Goal: Information Seeking & Learning: Learn about a topic

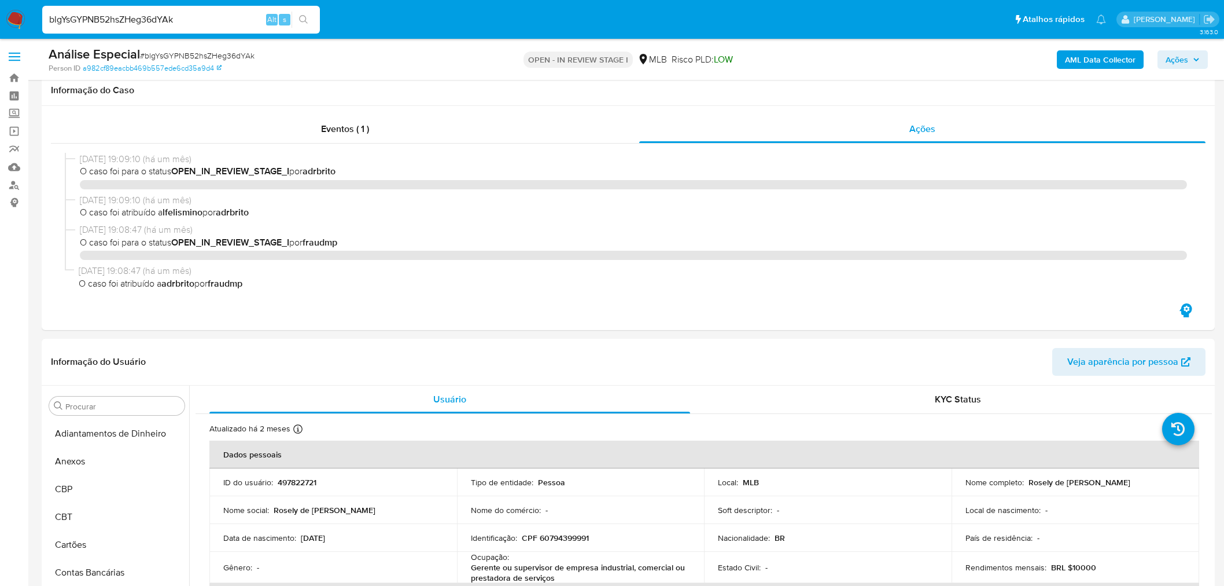
select select "10"
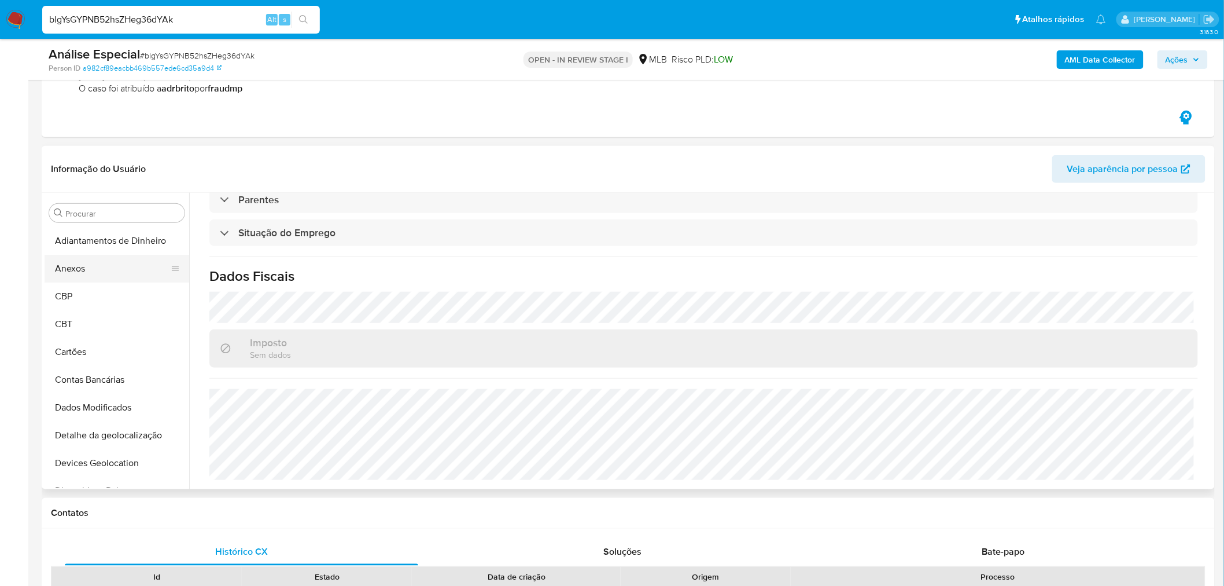
click at [78, 262] on button "Anexos" at bounding box center [112, 269] width 135 height 28
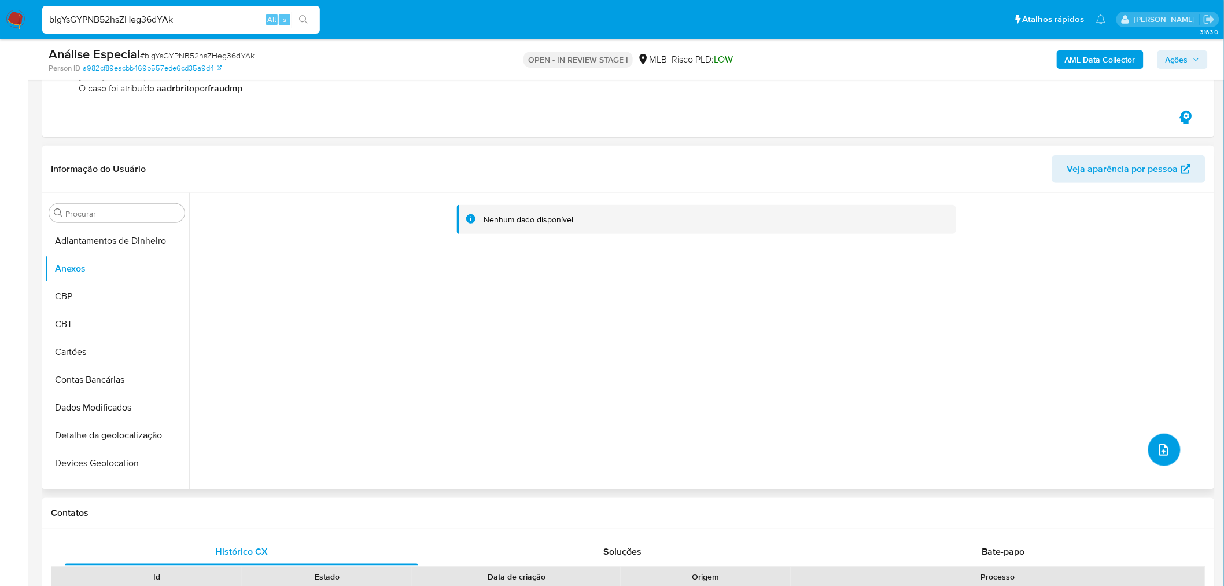
click at [1157, 443] on span "upload-file" at bounding box center [1164, 450] width 14 height 14
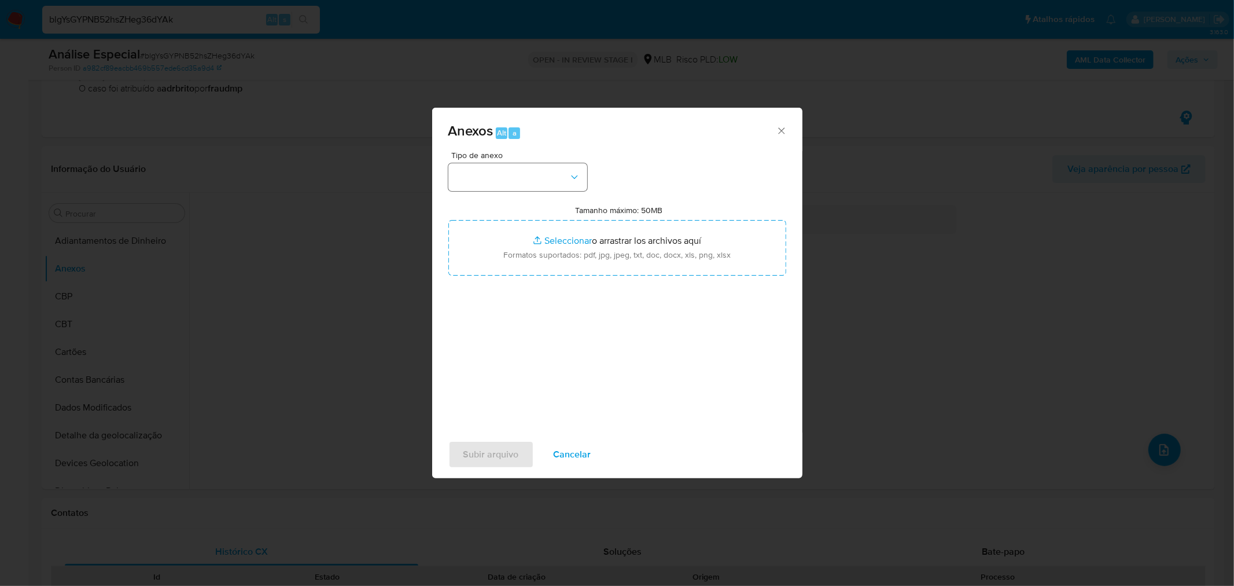
drag, startPoint x: 571, startPoint y: 156, endPoint x: 582, endPoint y: 168, distance: 16.0
click at [573, 155] on span "Tipo de anexo" at bounding box center [520, 155] width 139 height 8
click at [576, 179] on icon "button" at bounding box center [575, 177] width 12 height 12
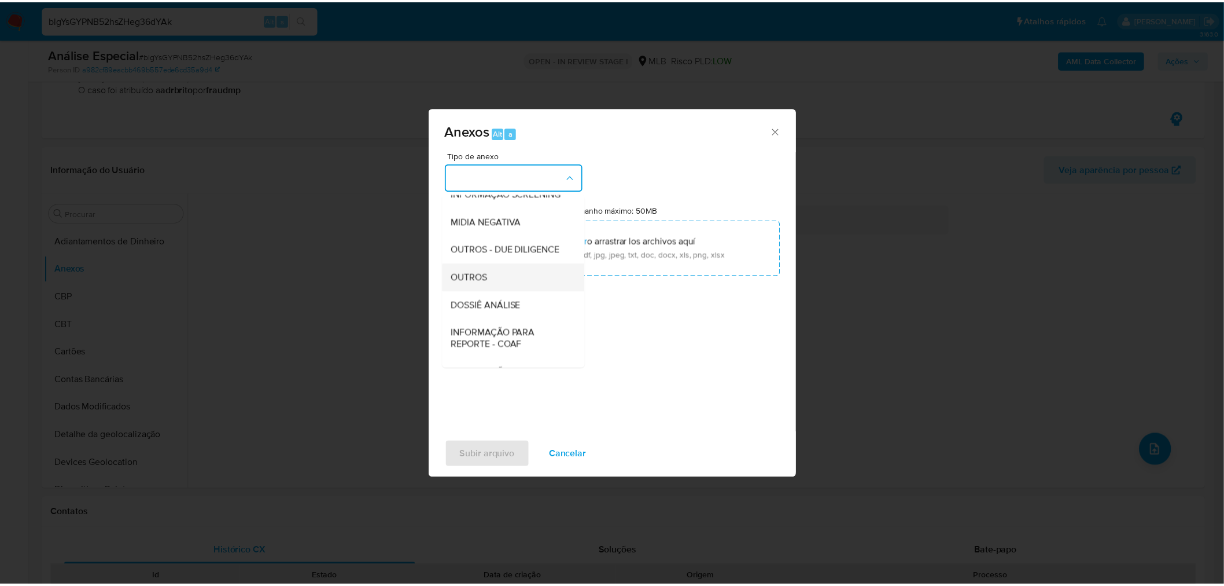
scroll to position [128, 0]
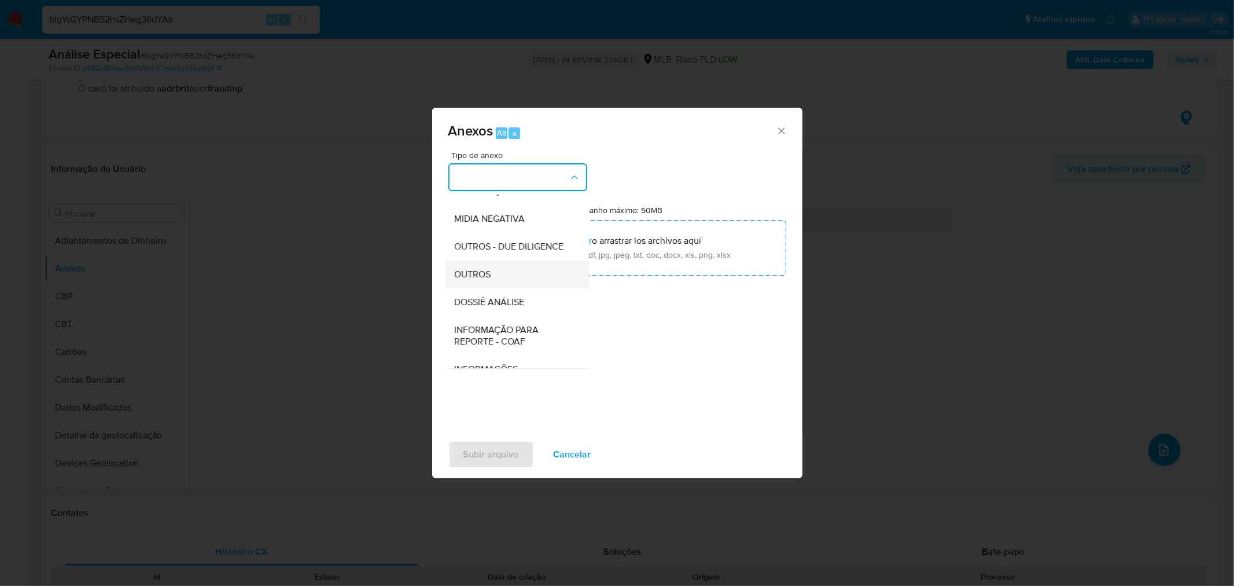
click at [476, 280] on span "OUTROS" at bounding box center [473, 274] width 36 height 12
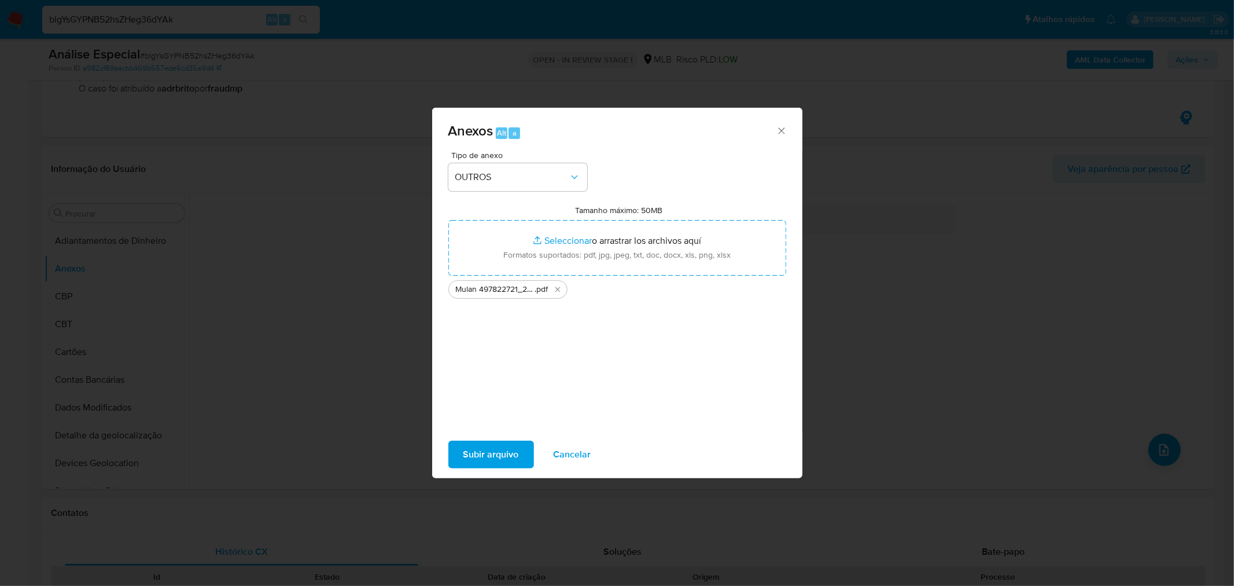
click at [501, 464] on span "Subir arquivo" at bounding box center [492, 454] width 56 height 25
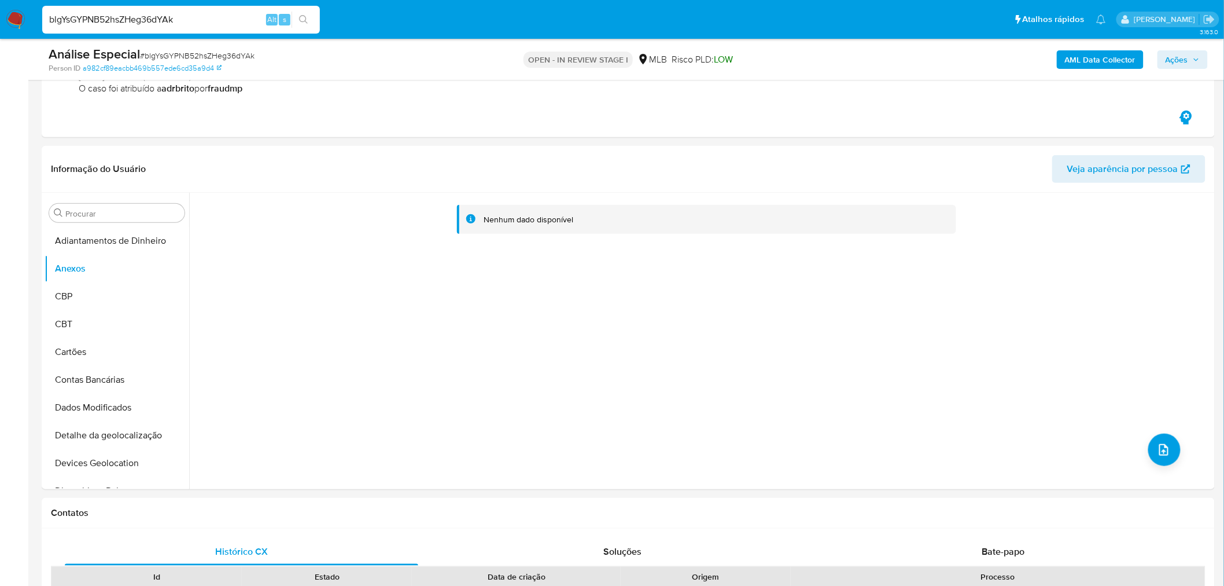
click at [1120, 72] on div "AML Data Collector Ações" at bounding box center [1017, 59] width 384 height 27
click at [1121, 66] on b "AML Data Collector" at bounding box center [1100, 59] width 71 height 19
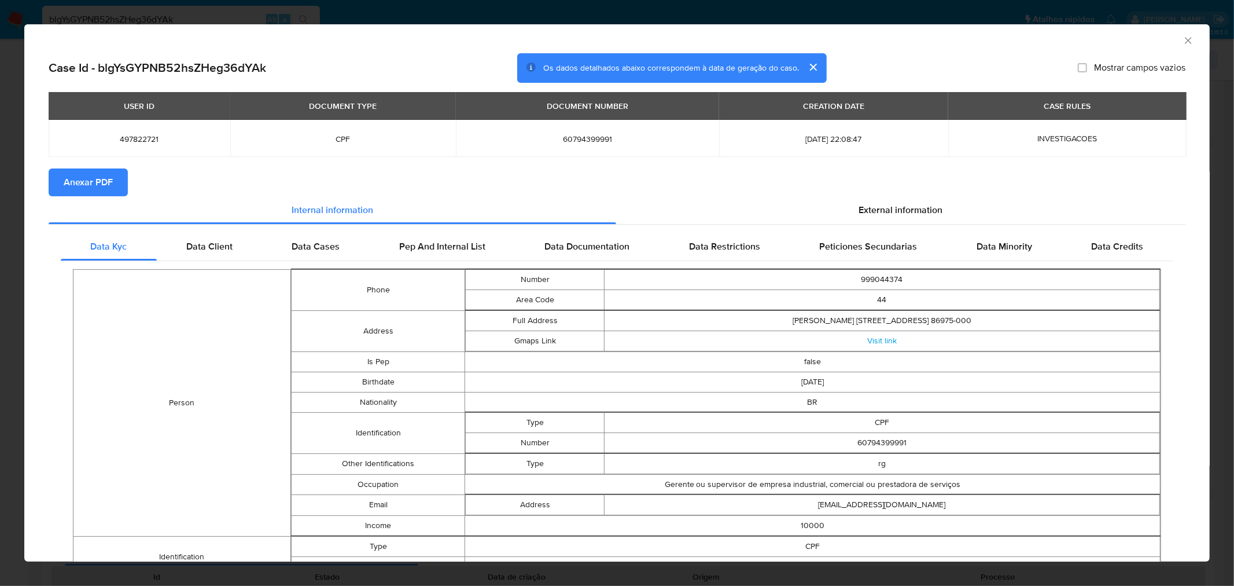
drag, startPoint x: 94, startPoint y: 177, endPoint x: 0, endPoint y: 192, distance: 95.5
click at [94, 178] on span "Anexar PDF" at bounding box center [88, 182] width 49 height 25
click at [278, 19] on div "AML Data Collector Case Id - blgYsGYPNB52hsZHeg36dYAk Os dados detalhados abaix…" at bounding box center [617, 293] width 1234 height 586
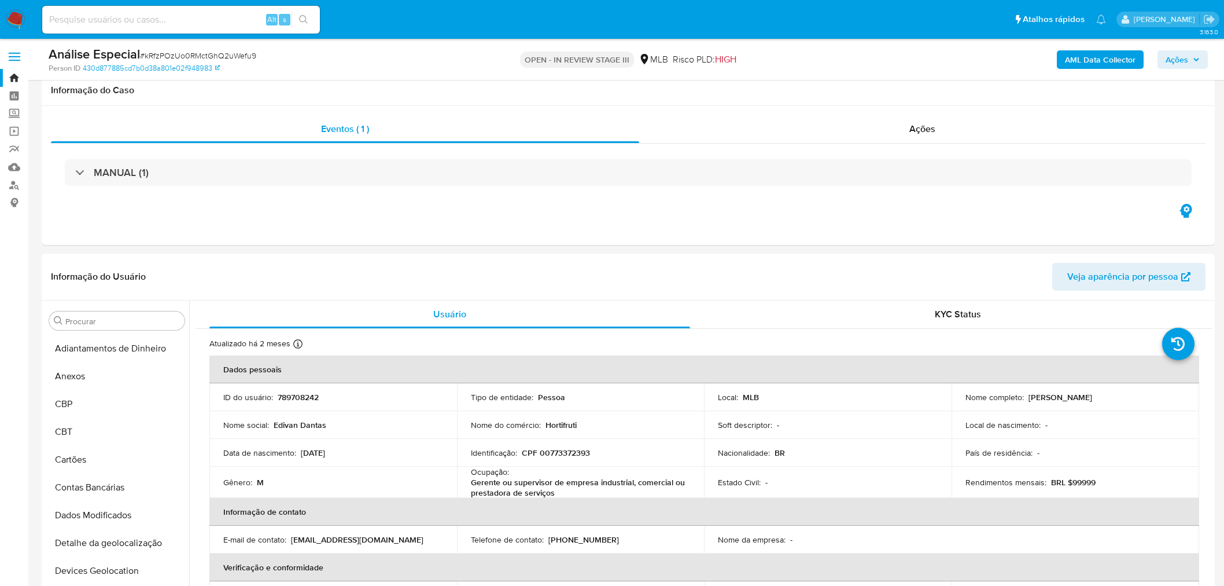
select select "10"
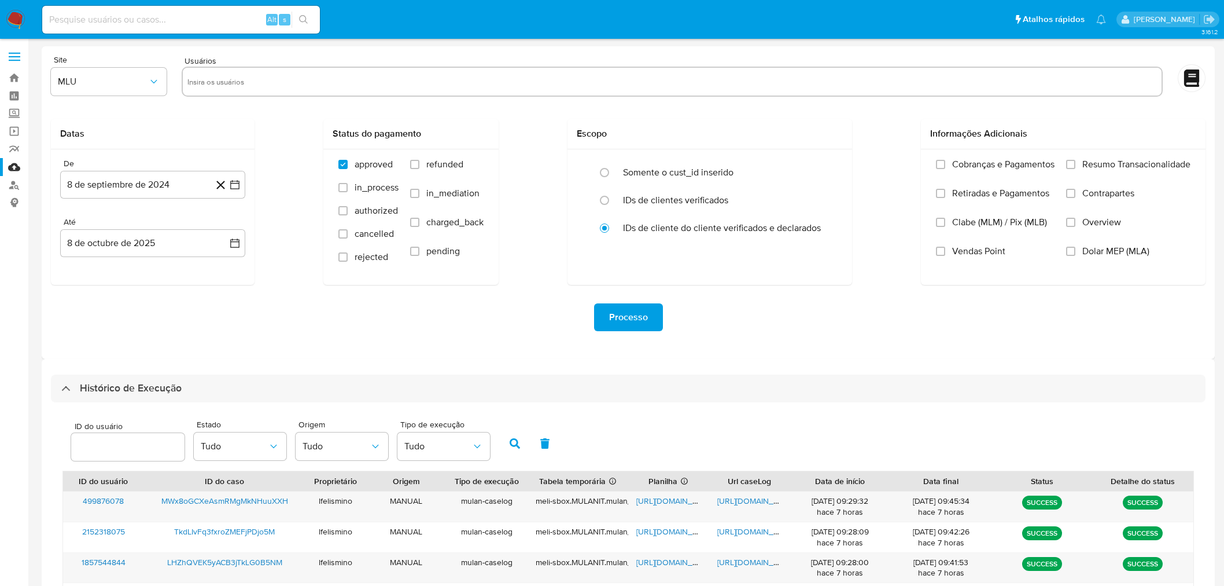
select select "20"
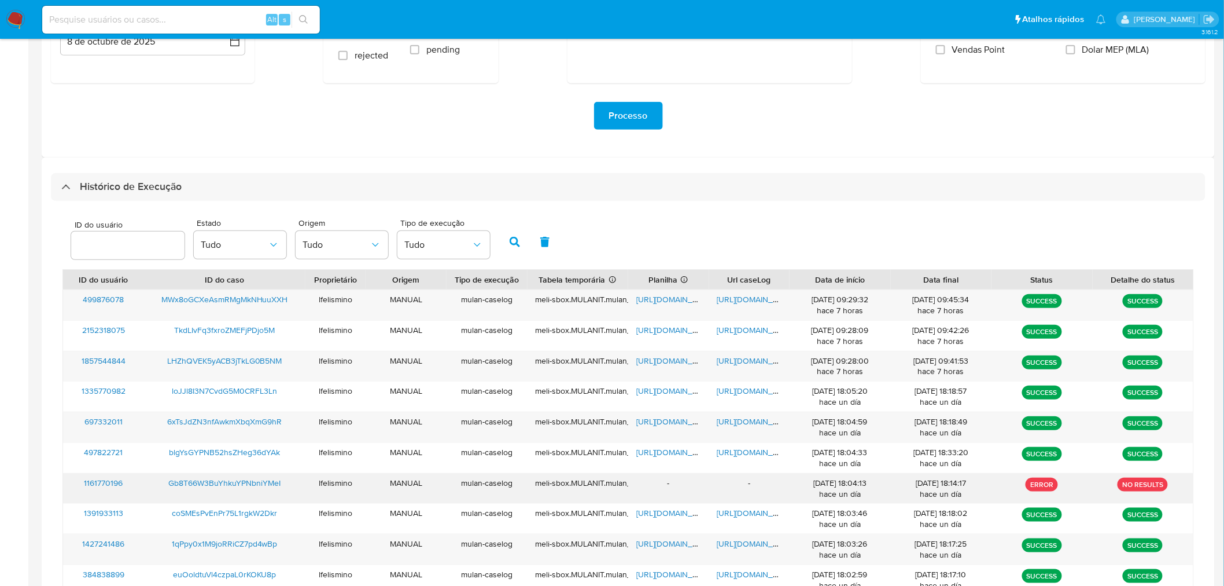
click at [229, 481] on span "Gb8T66W3BuYhkuYPNbniYMeI" at bounding box center [224, 483] width 112 height 12
drag, startPoint x: 166, startPoint y: 424, endPoint x: 284, endPoint y: 421, distance: 118.1
click at [284, 421] on div "6xTsJdZN3nfAwkmXbqXmG9hR" at bounding box center [224, 427] width 161 height 30
click at [758, 426] on span "https://docs.google.com/document/d/16qISFio5YATVVXHxep1HtgN-4ohEqA41cJnQZEuxiyY…" at bounding box center [758, 421] width 80 height 12
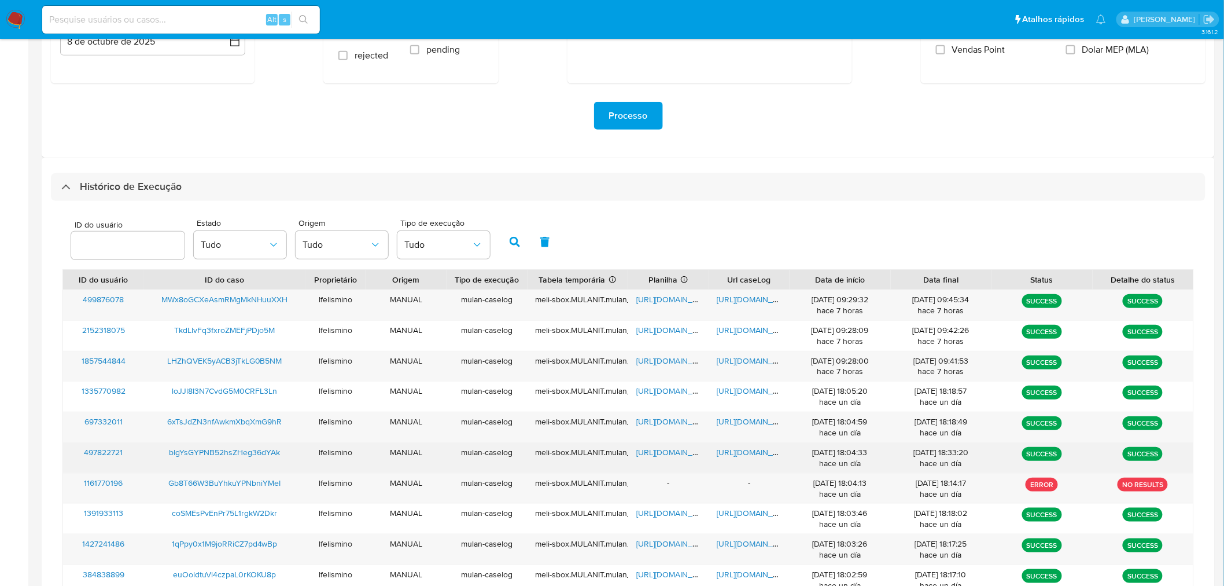
click at [661, 454] on span "https://docs.google.com/spreadsheets/d/1L9FOgwHXjS0q1KlpAG-DOhuD0wH9keyAxRR3E5d…" at bounding box center [677, 452] width 80 height 12
click at [667, 456] on span "https://docs.google.com/spreadsheets/d/1L9FOgwHXjS0q1KlpAG-DOhuD0wH9keyAxRR3E5d…" at bounding box center [677, 452] width 80 height 12
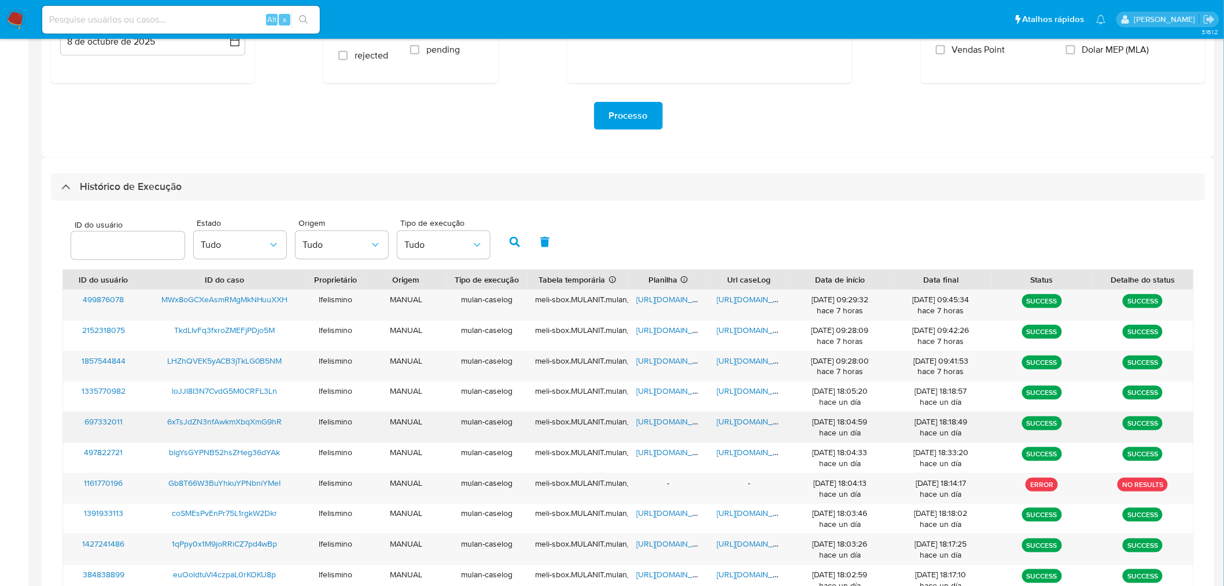
click at [657, 425] on span "https://docs.google.com/spreadsheets/d/1_lnvgTR6AOfbqLi84NGJojJ2KgTrvF8eHy3C-VH…" at bounding box center [677, 421] width 80 height 12
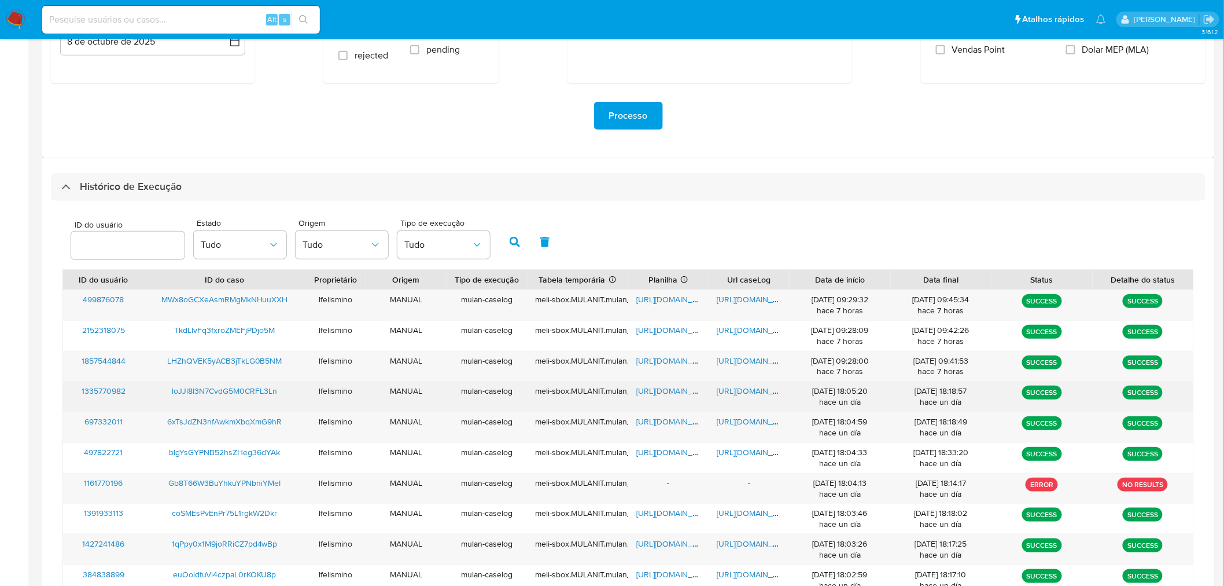
drag, startPoint x: 175, startPoint y: 392, endPoint x: 282, endPoint y: 390, distance: 107.1
click at [282, 390] on div "loJJl8I3N7CvdG5M0CRFL3Ln" at bounding box center [224, 396] width 161 height 30
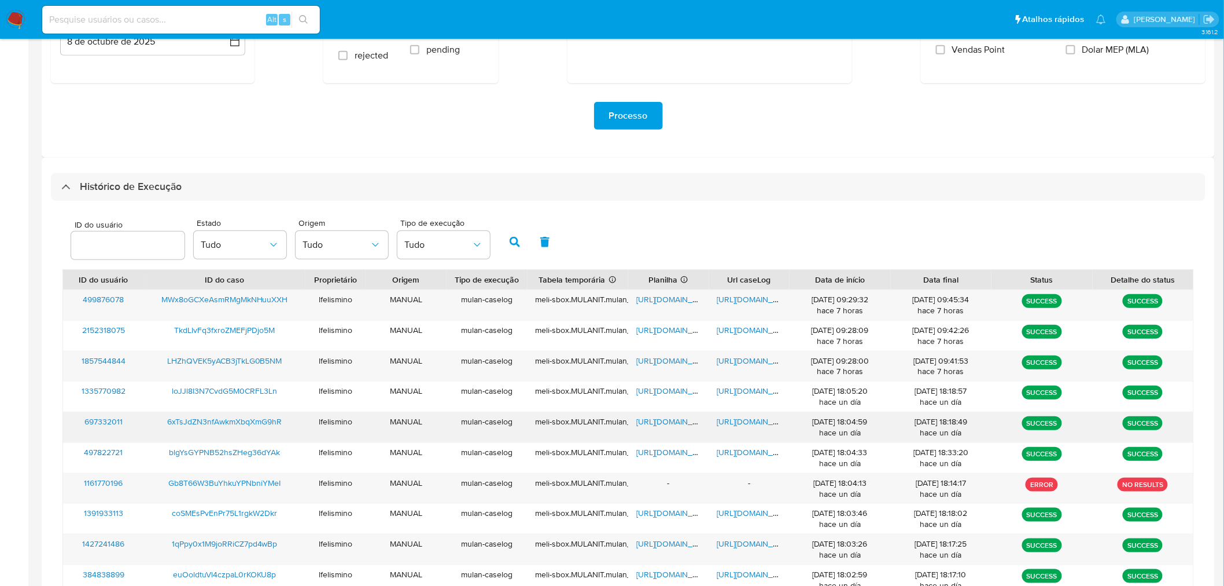
click at [775, 424] on span "https://docs.google.com/document/d/16qISFio5YATVVXHxep1HtgN-4ohEqA41cJnQZEuxiyY…" at bounding box center [758, 421] width 80 height 12
click at [660, 420] on span "https://docs.google.com/spreadsheets/d/1_lnvgTR6AOfbqLi84NGJojJ2KgTrvF8eHy3C-VH…" at bounding box center [677, 421] width 80 height 12
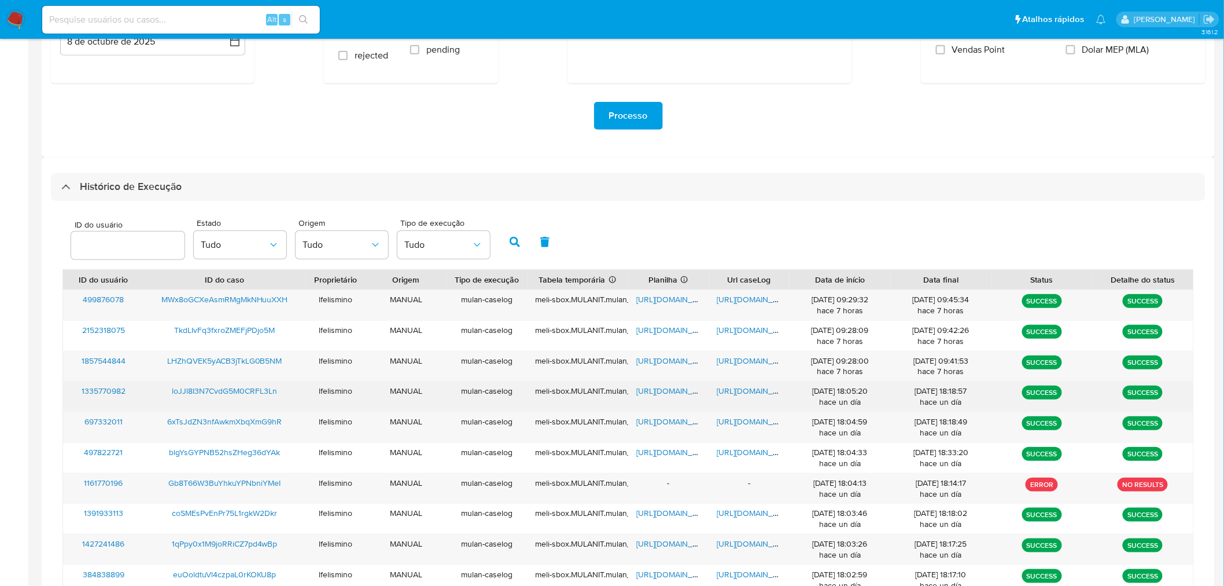
drag, startPoint x: 159, startPoint y: 388, endPoint x: 279, endPoint y: 390, distance: 120.4
click at [279, 390] on div "loJJl8I3N7CvdG5M0CRFL3Ln" at bounding box center [224, 396] width 161 height 30
click at [733, 386] on span "https://docs.google.com/document/d/12Kle6WIy2Nc35P8cyTlhYEhVeh_w9VrCOxWPcZO_l1o…" at bounding box center [758, 391] width 80 height 12
click at [647, 388] on span "https://docs.google.com/spreadsheets/d/1naFDQga3Fyp_vSgfmWDYmqqxPJ9Yr17Vpz1uS_8…" at bounding box center [677, 391] width 80 height 12
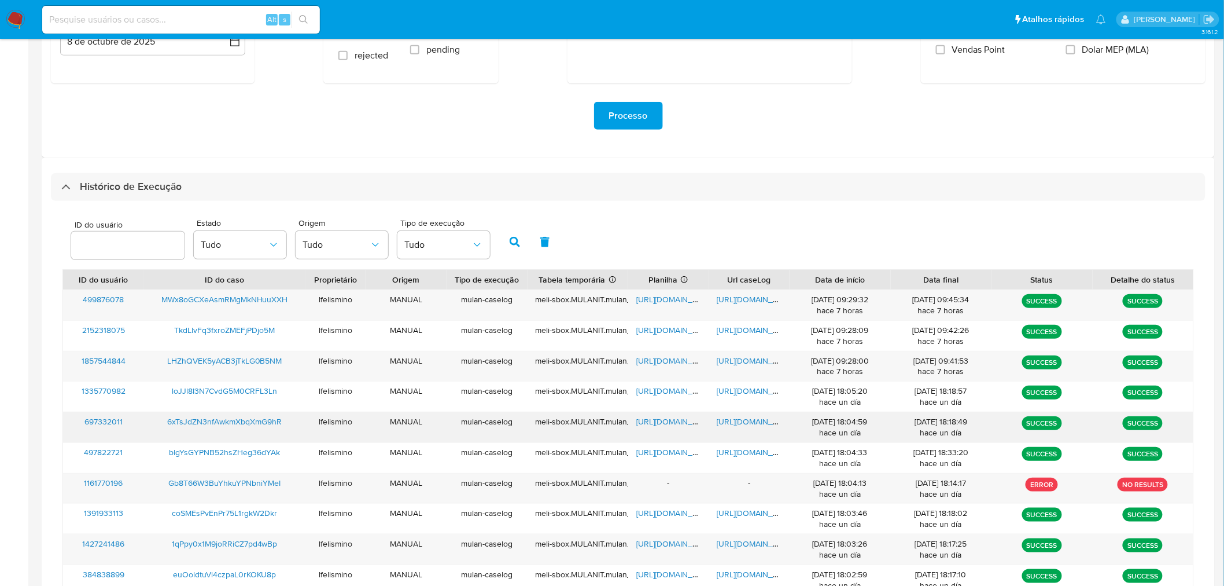
click at [760, 424] on span "https://docs.google.com/document/d/16qISFio5YATVVXHxep1HtgN-4ohEqA41cJnQZEuxiyY…" at bounding box center [758, 421] width 80 height 12
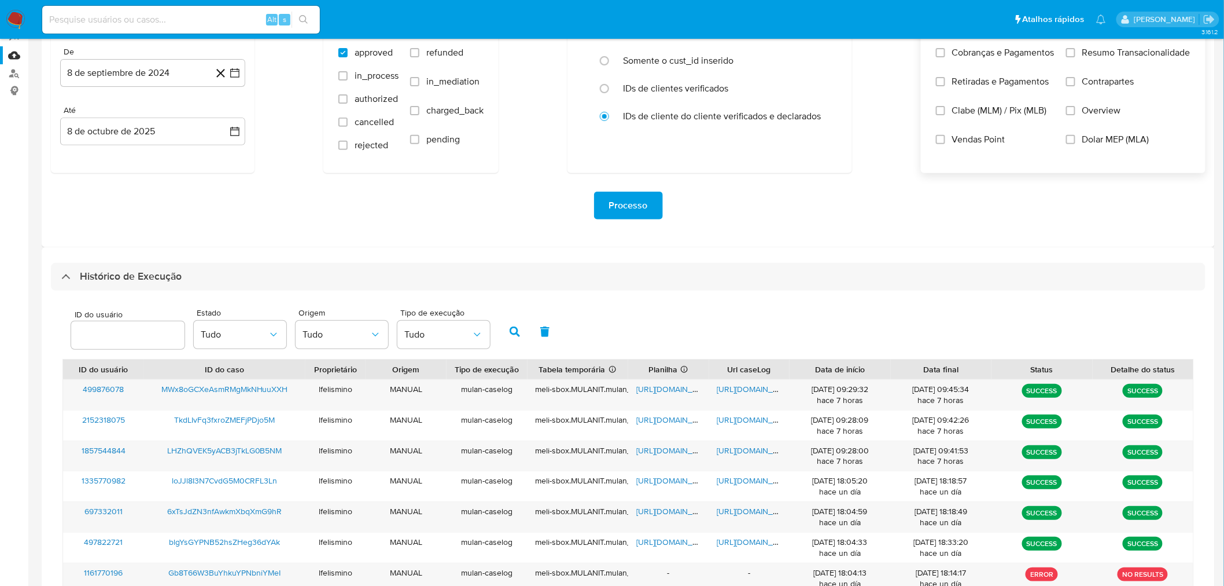
scroll to position [0, 0]
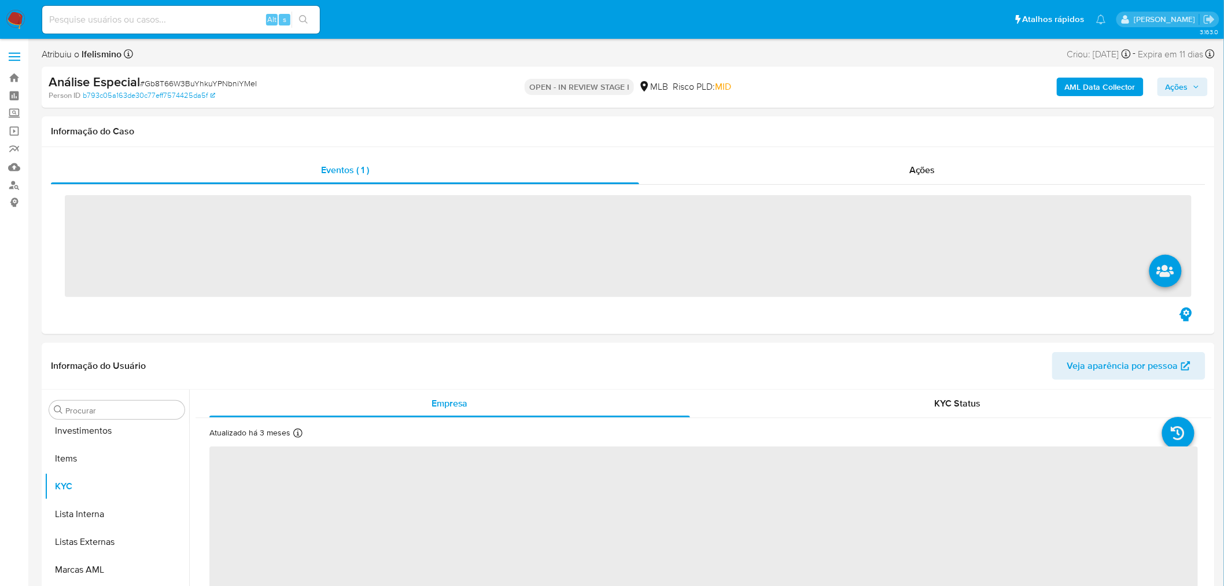
scroll to position [627, 0]
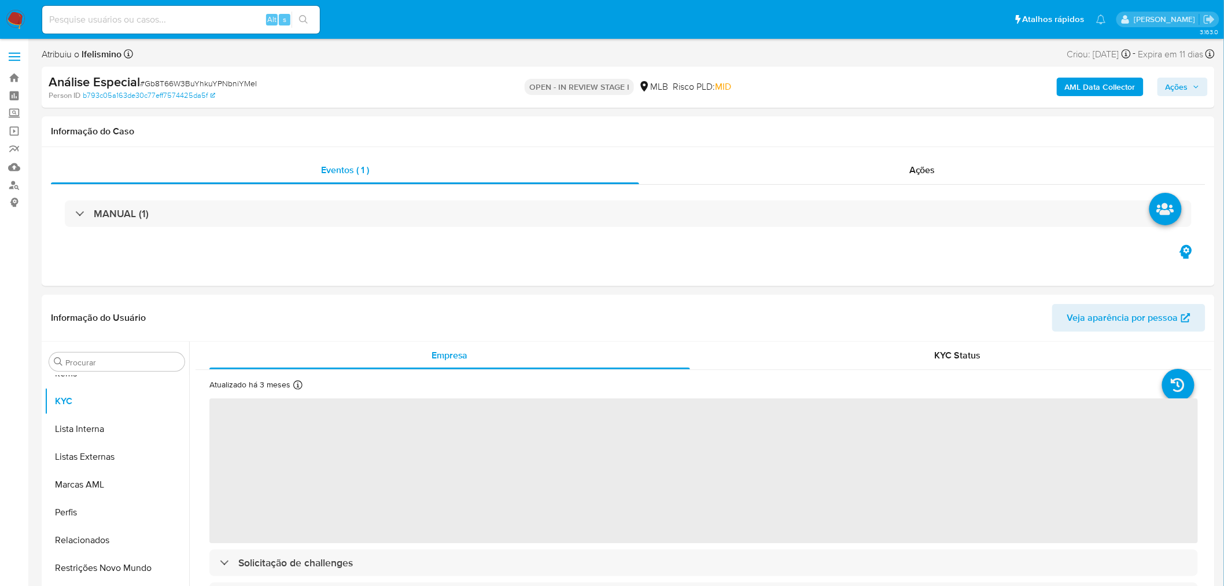
select select "10"
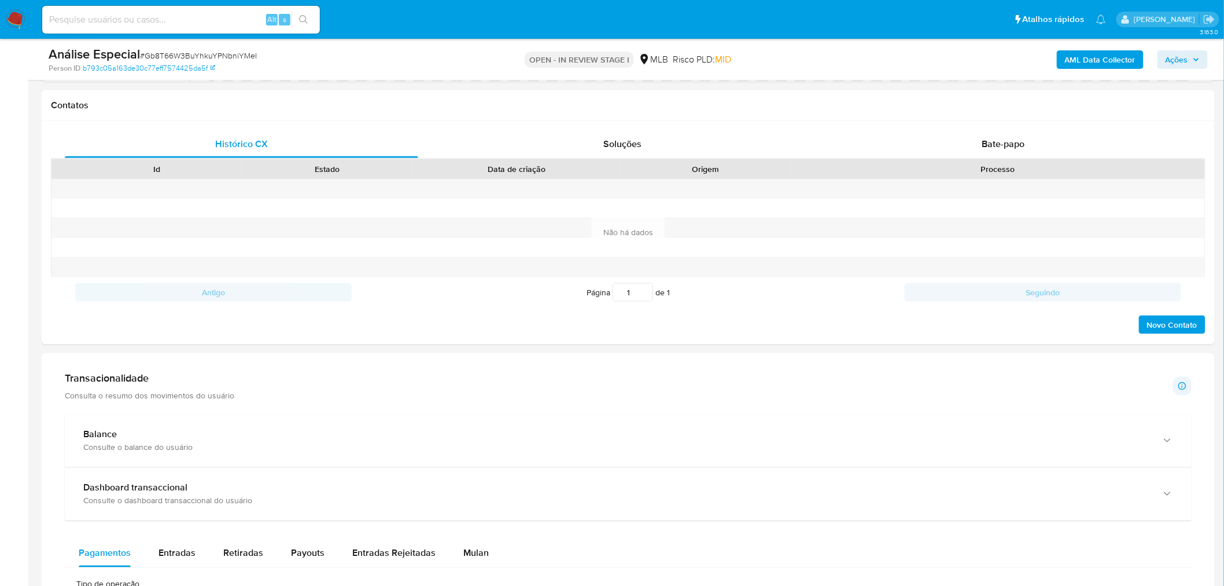
scroll to position [707, 0]
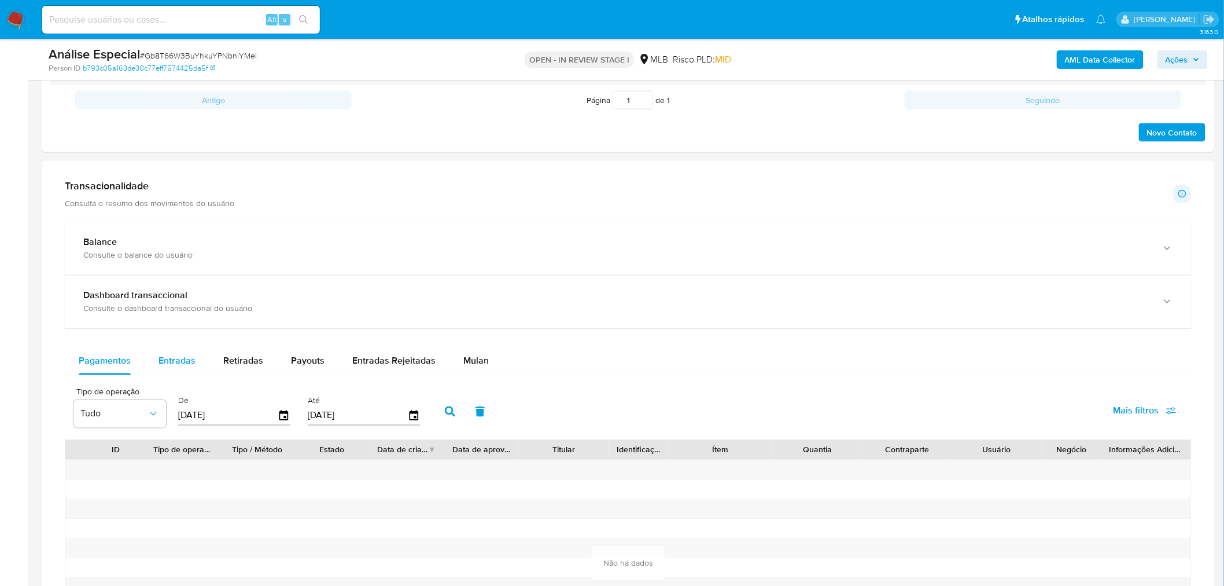
click at [166, 362] on span "Entradas" at bounding box center [177, 360] width 37 height 13
select select "10"
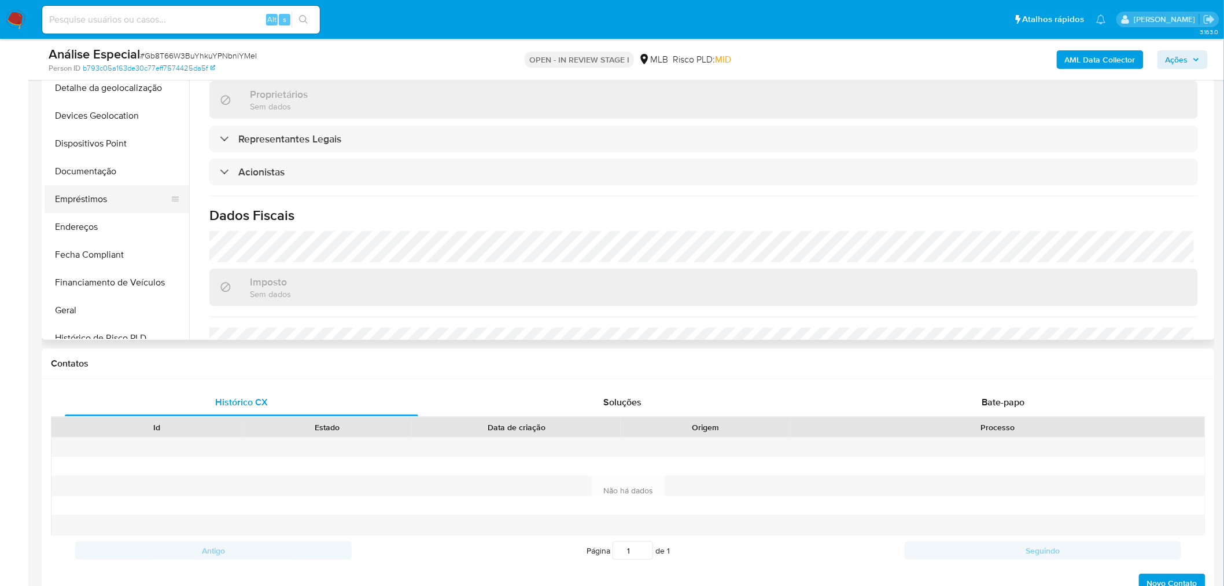
scroll to position [177, 0]
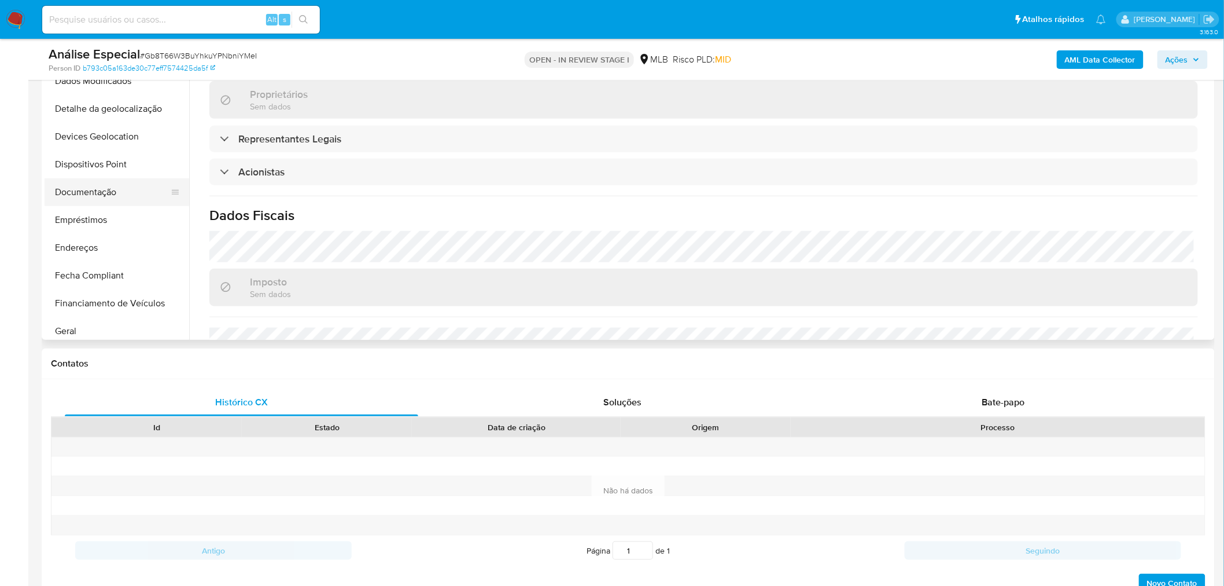
drag, startPoint x: 78, startPoint y: 190, endPoint x: 175, endPoint y: 199, distance: 97.1
click at [77, 192] on button "Documentação" at bounding box center [112, 192] width 135 height 28
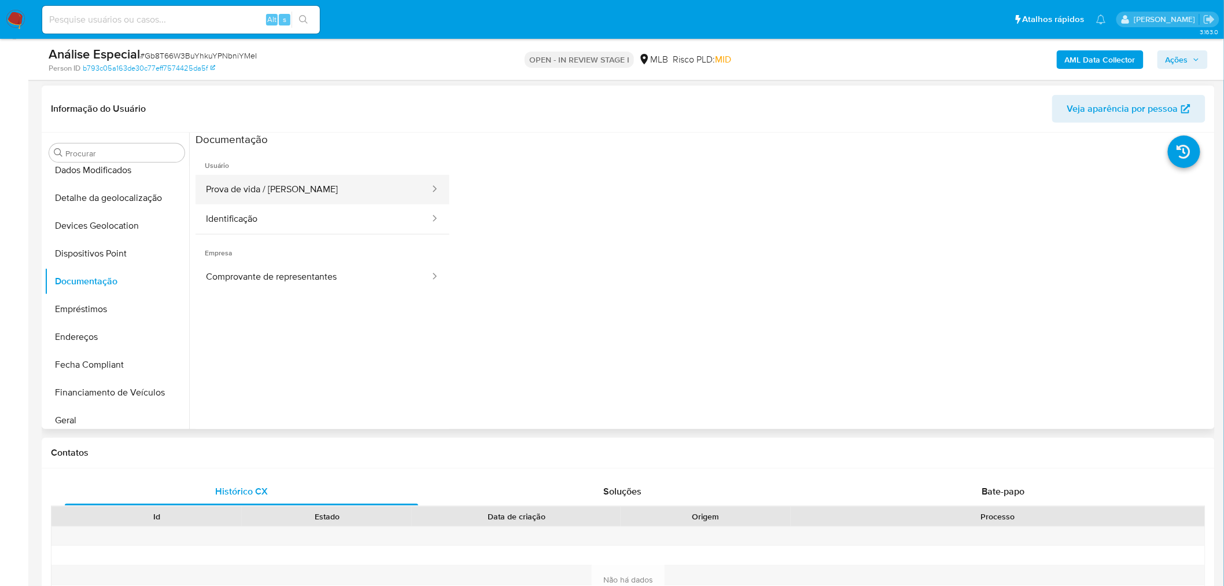
scroll to position [128, 0]
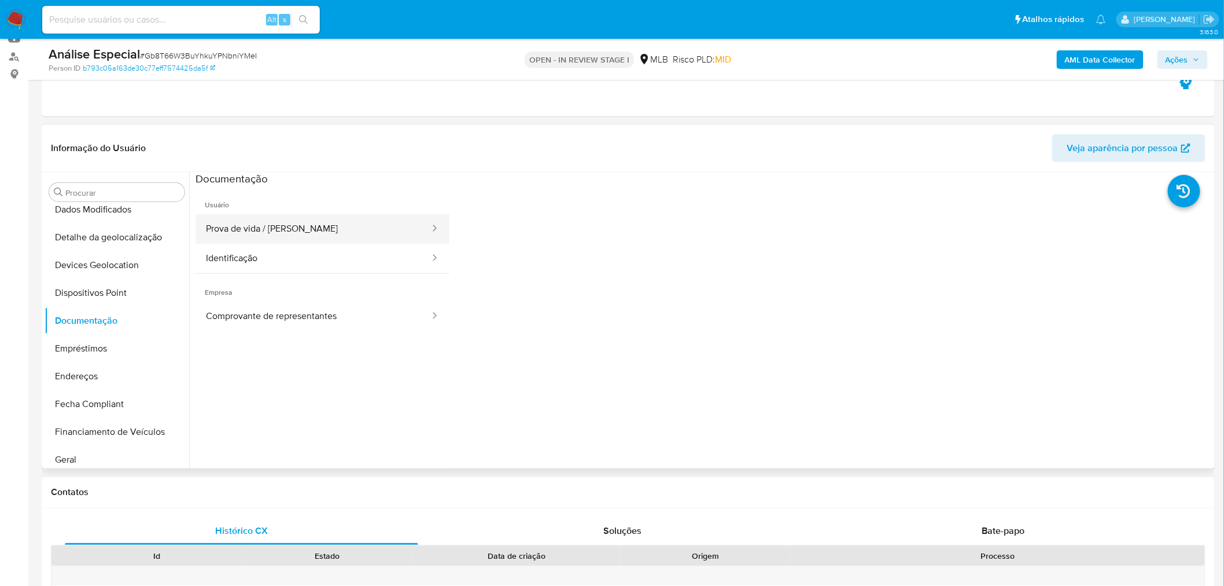
click at [304, 222] on button "Prova de vida / [PERSON_NAME]" at bounding box center [314, 229] width 236 height 30
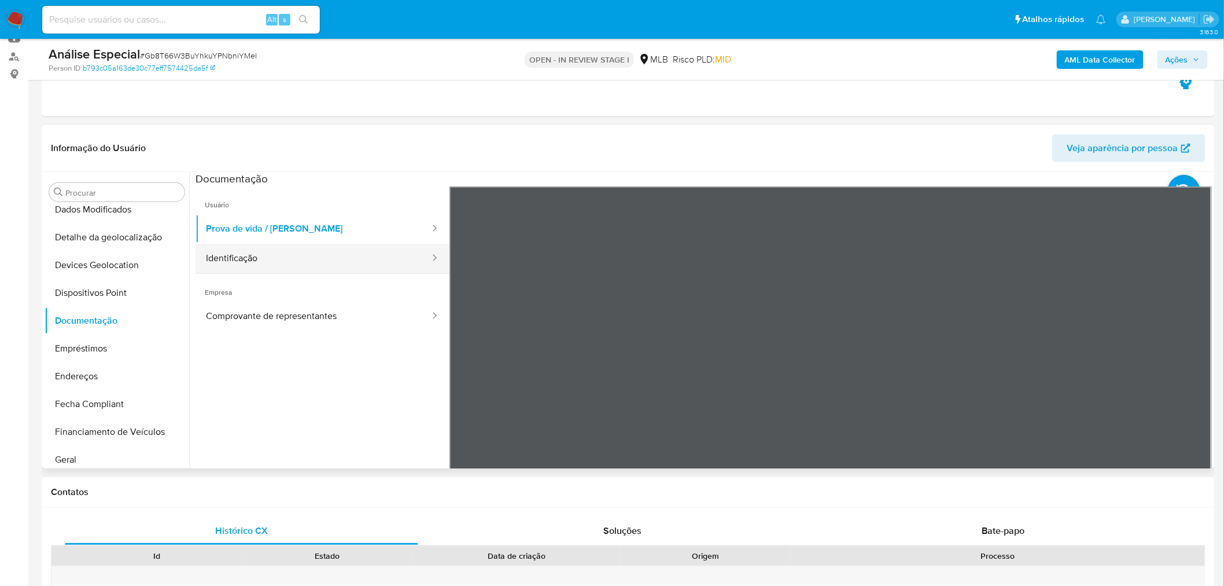
click at [290, 244] on button "Identificação" at bounding box center [314, 259] width 236 height 30
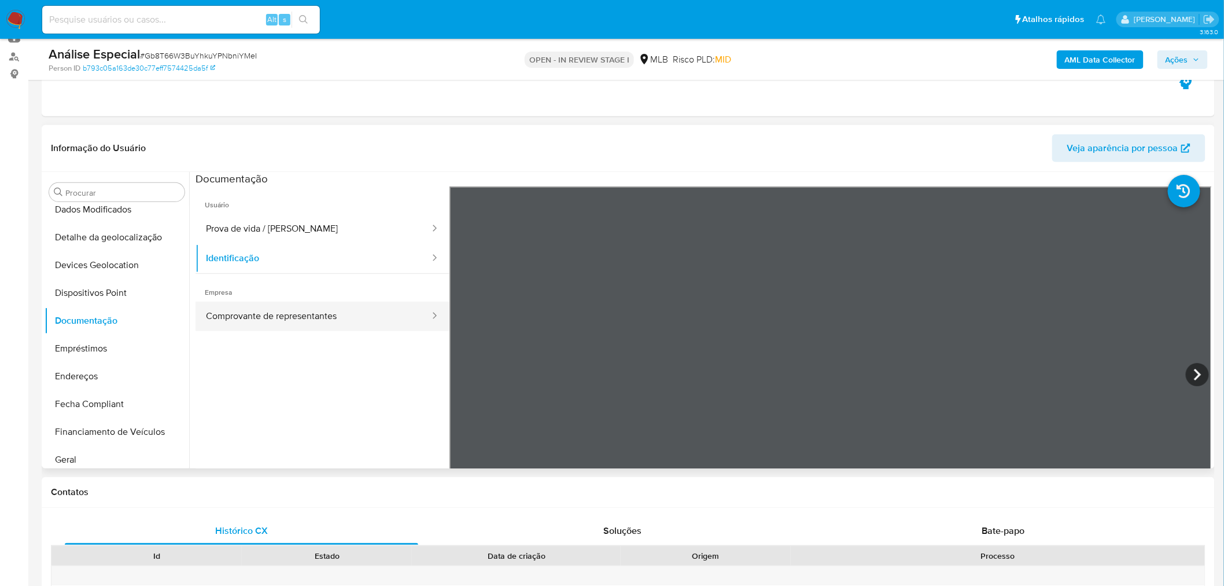
click at [278, 303] on button "Comprovante de representantes" at bounding box center [314, 316] width 236 height 30
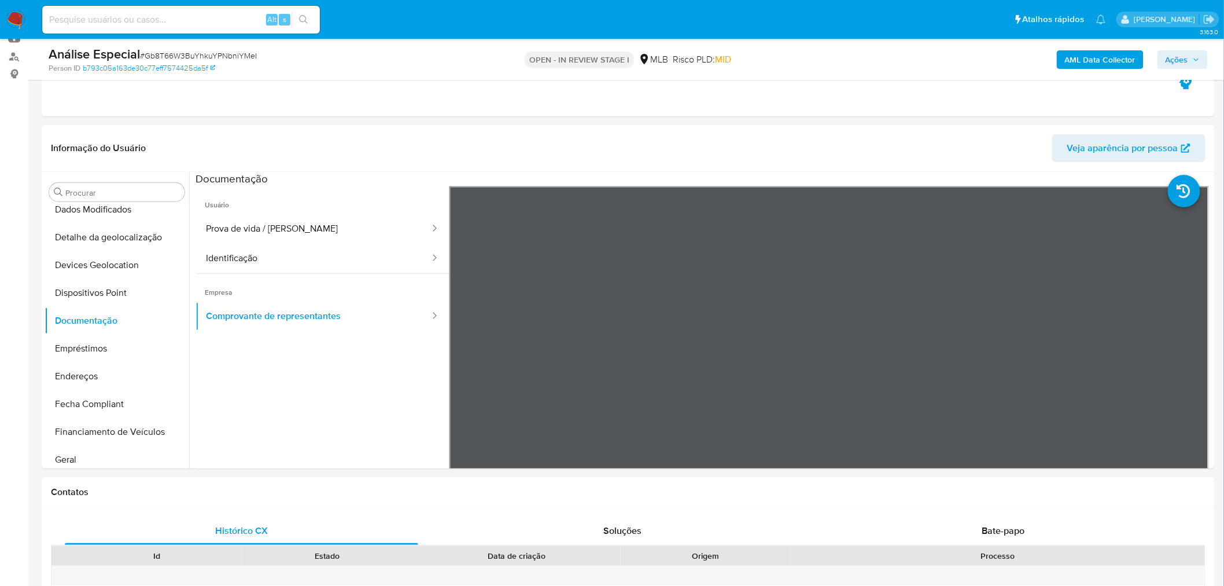
click at [236, 59] on span "# Gb8T66W3BuYhkuYPNbniYMeI" at bounding box center [198, 56] width 117 height 12
copy span "Gb8T66W3BuYhkuYPNbniYMeI"
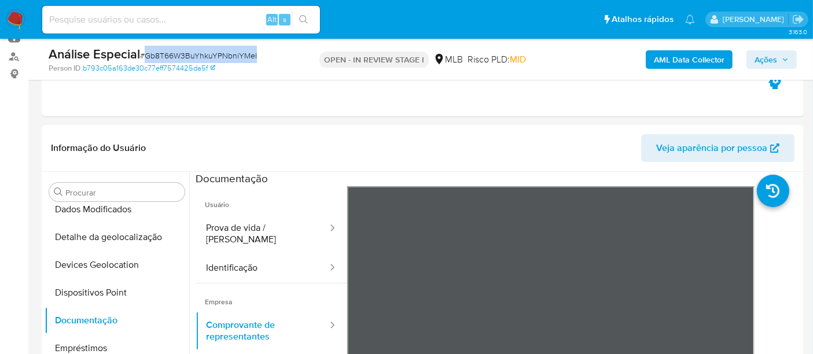
scroll to position [177, 0]
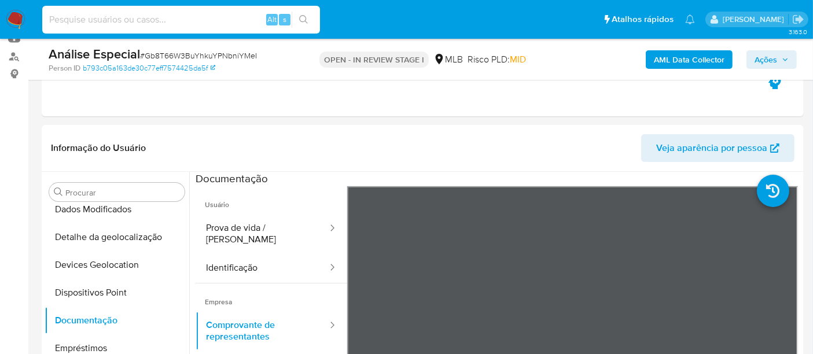
click at [204, 17] on input at bounding box center [181, 19] width 278 height 15
paste input "6xTsJdZN3nfAwkmXbqXmG9hR"
type input "6xTsJdZN3nfAwkmXbqXmG9hR"
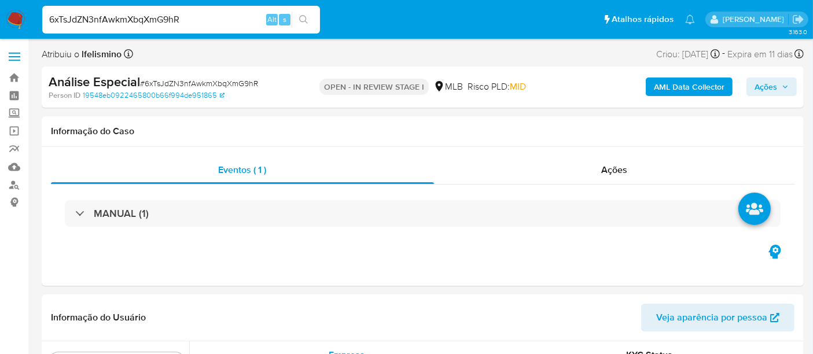
select select "10"
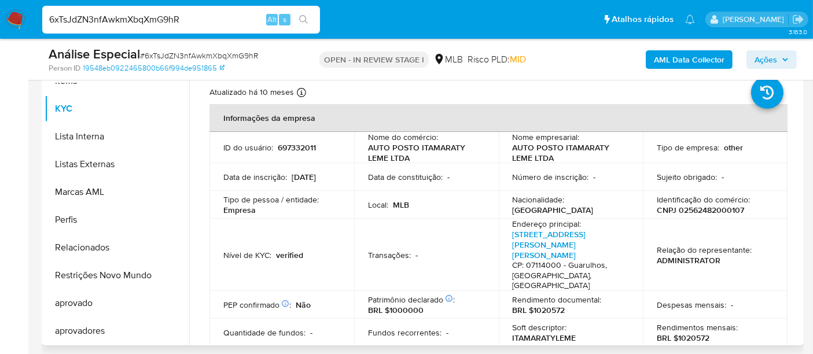
scroll to position [257, 0]
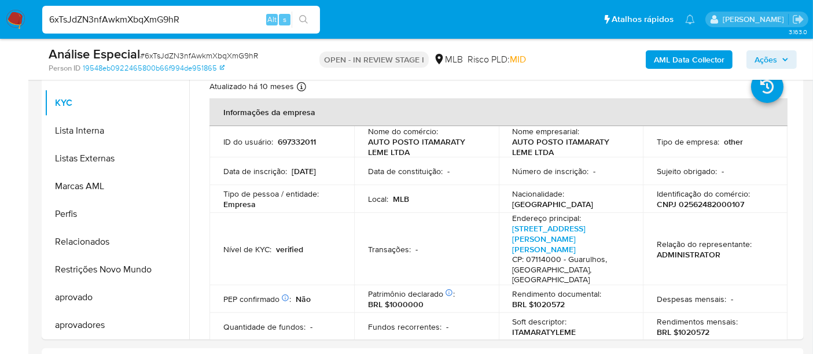
click at [180, 62] on div "Análise Especial # 6xTsJdZN3nfAwkmXbqXmG9hR" at bounding box center [171, 54] width 245 height 17
copy span "6xTsJdZN3nfAwkmXbqXmG9hR"
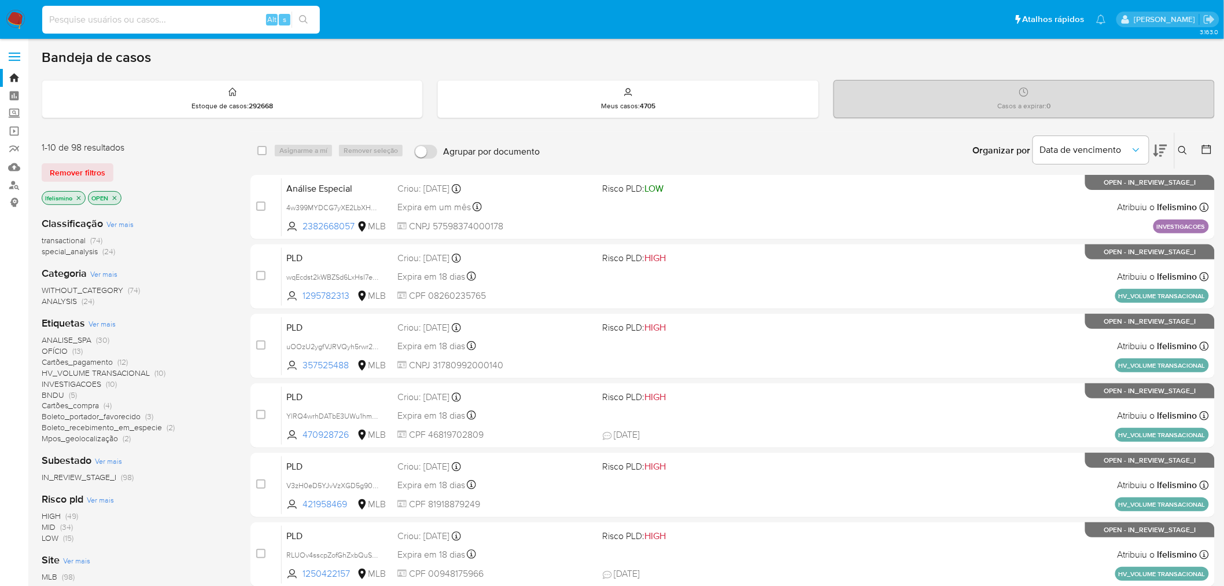
paste input "6xTsJdZN3nfAwkmXbqXmG9hR"
type input "6xTsJdZN3nfAwkmXbqXmG9hR"
click at [310, 20] on button "search-icon" at bounding box center [304, 20] width 24 height 16
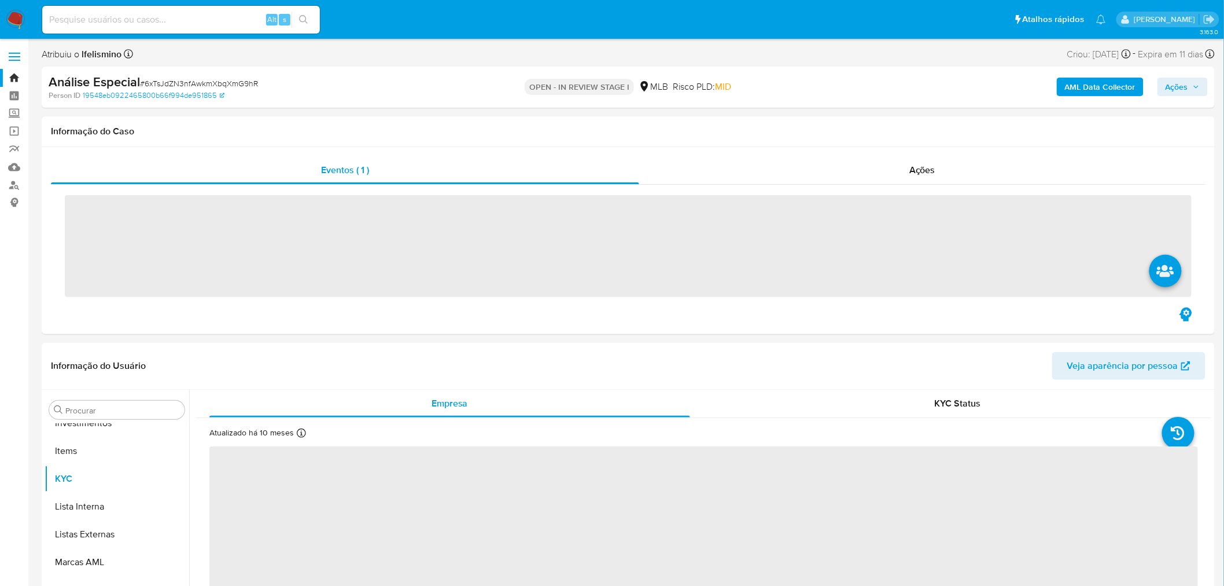
scroll to position [627, 0]
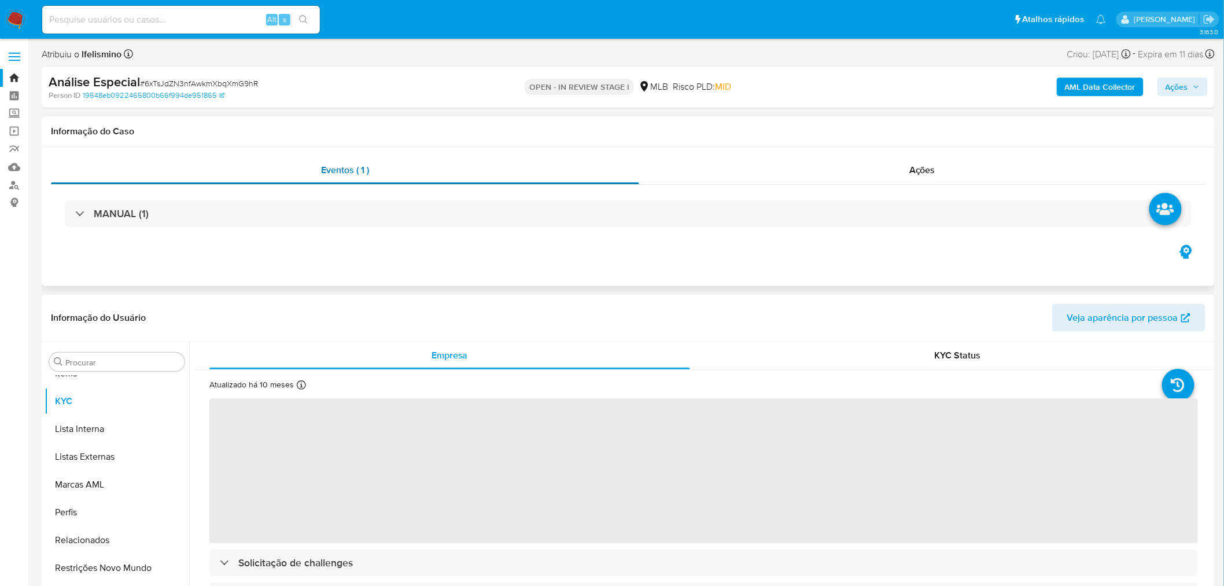
select select "10"
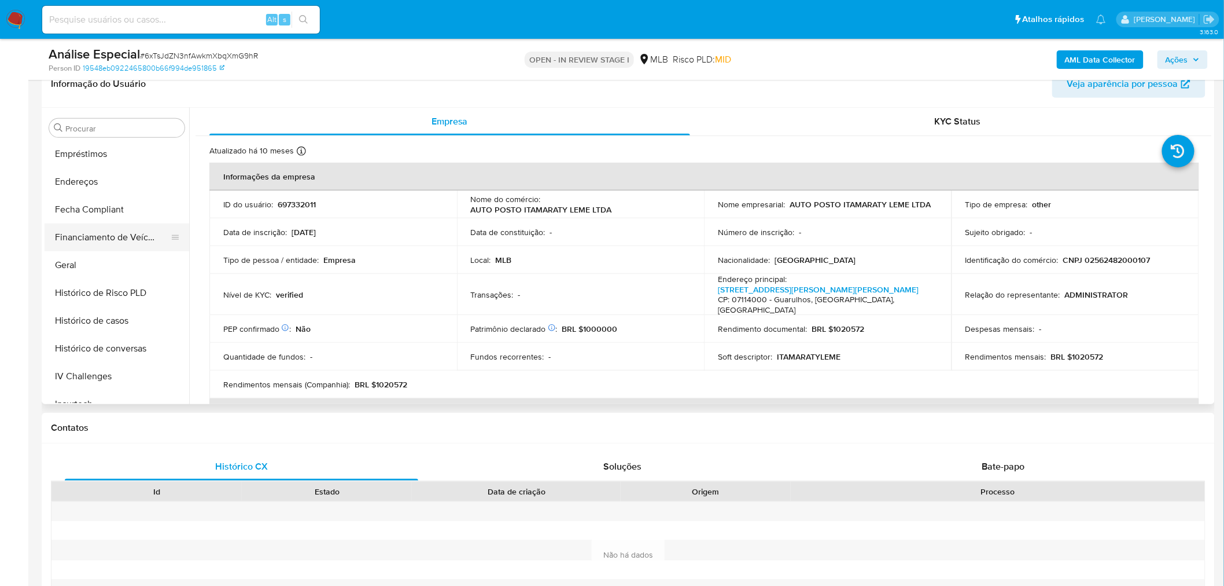
scroll to position [306, 0]
click at [73, 269] on button "Geral" at bounding box center [112, 267] width 135 height 28
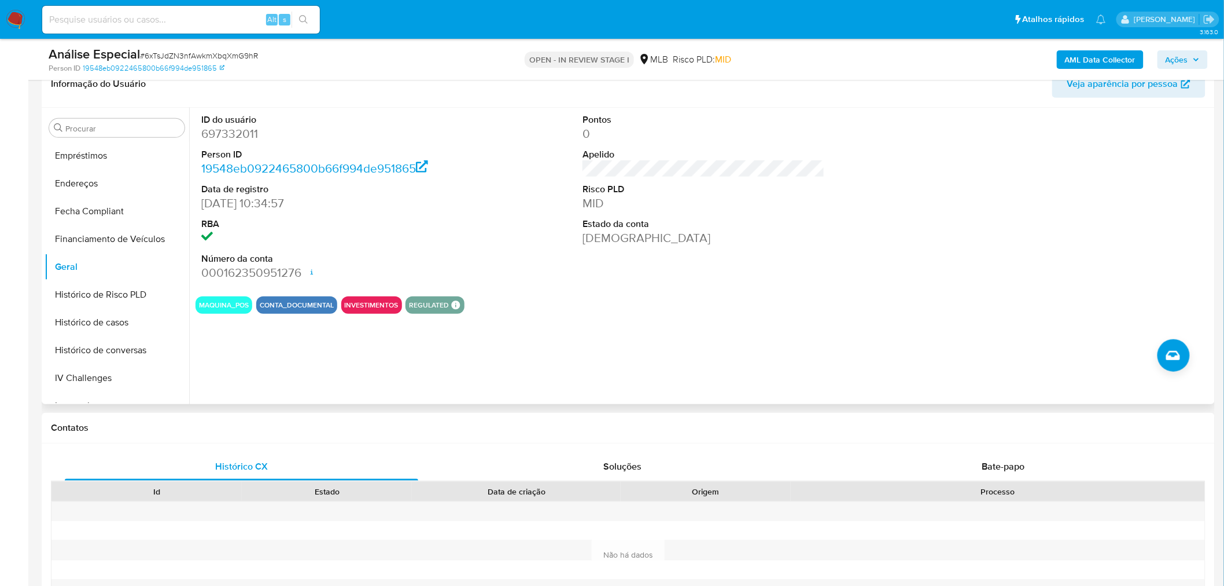
click at [501, 387] on div "ID do usuário 697332011 Person ID 19548eb0922465800b66f994de951865 Data de regi…" at bounding box center [700, 256] width 1023 height 296
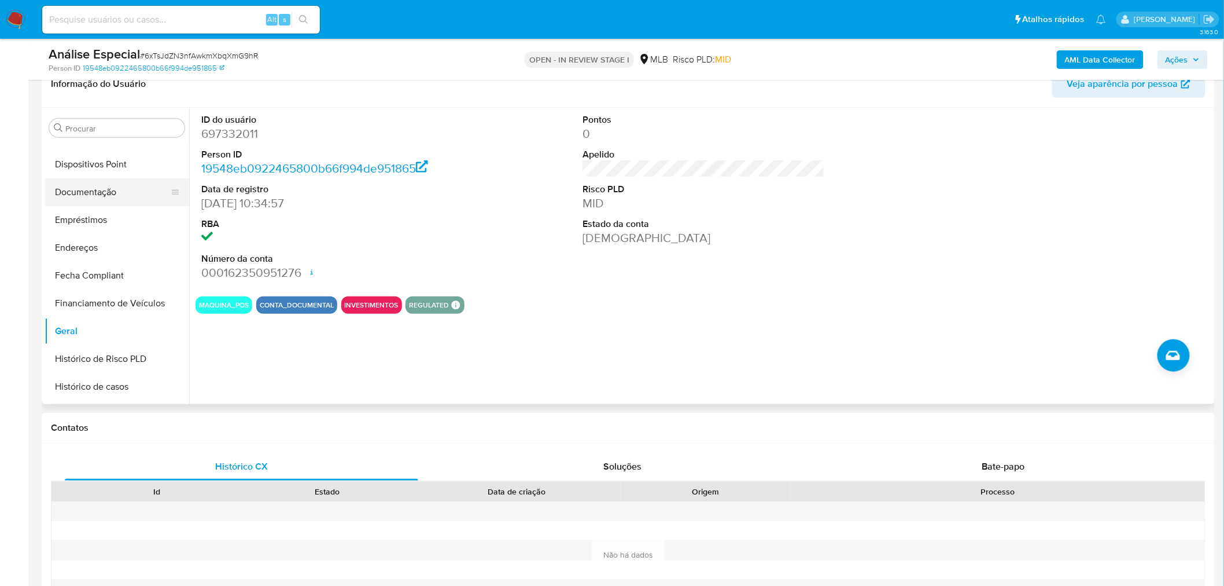
click at [76, 199] on button "Documentação" at bounding box center [112, 192] width 135 height 28
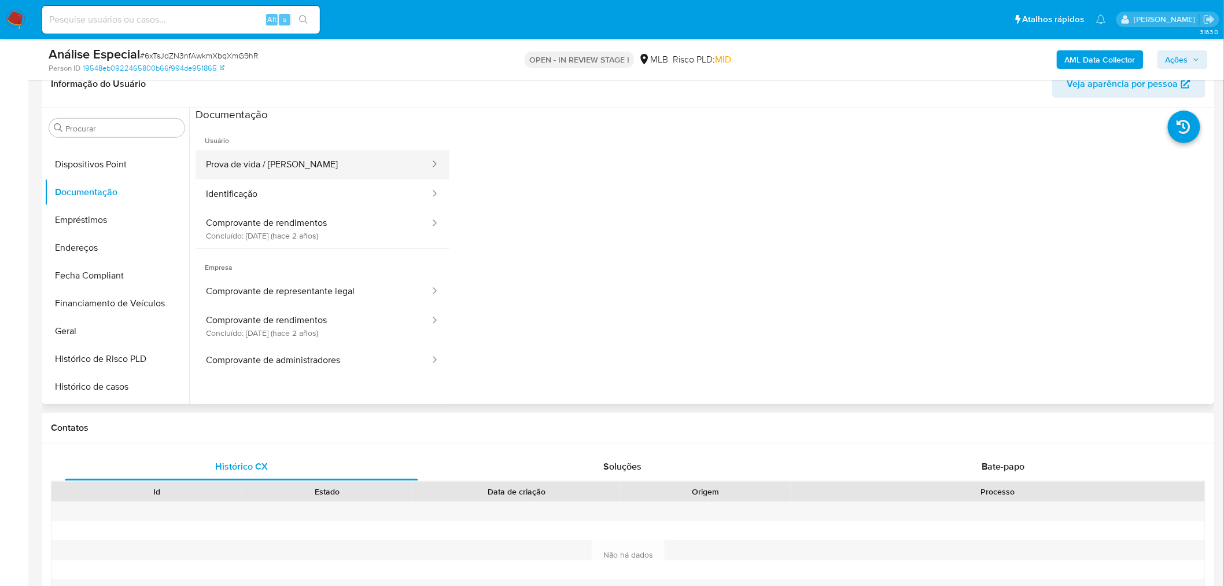
click at [330, 177] on button "Prova de vida / [PERSON_NAME]" at bounding box center [314, 165] width 236 height 30
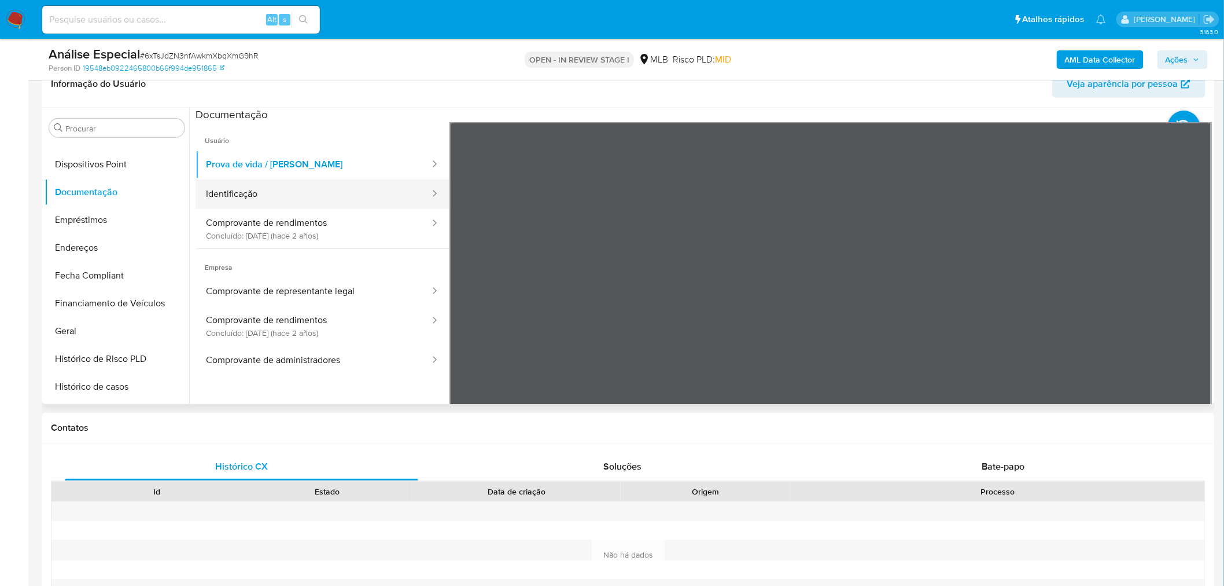
click at [332, 194] on button "Identificação" at bounding box center [314, 194] width 236 height 30
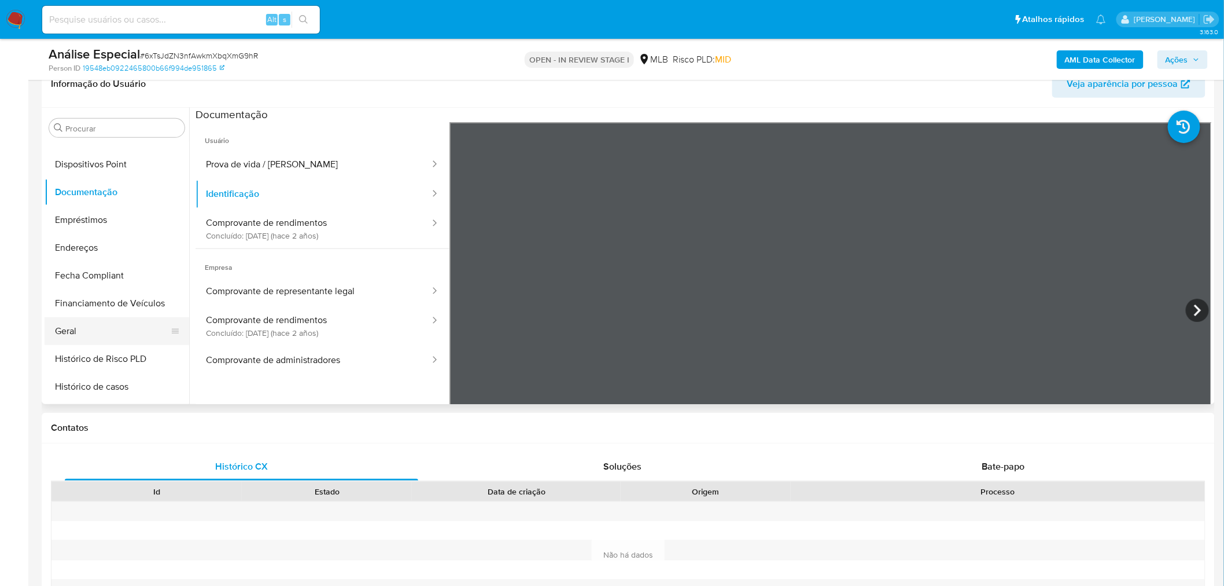
click at [76, 330] on button "Geral" at bounding box center [112, 331] width 135 height 28
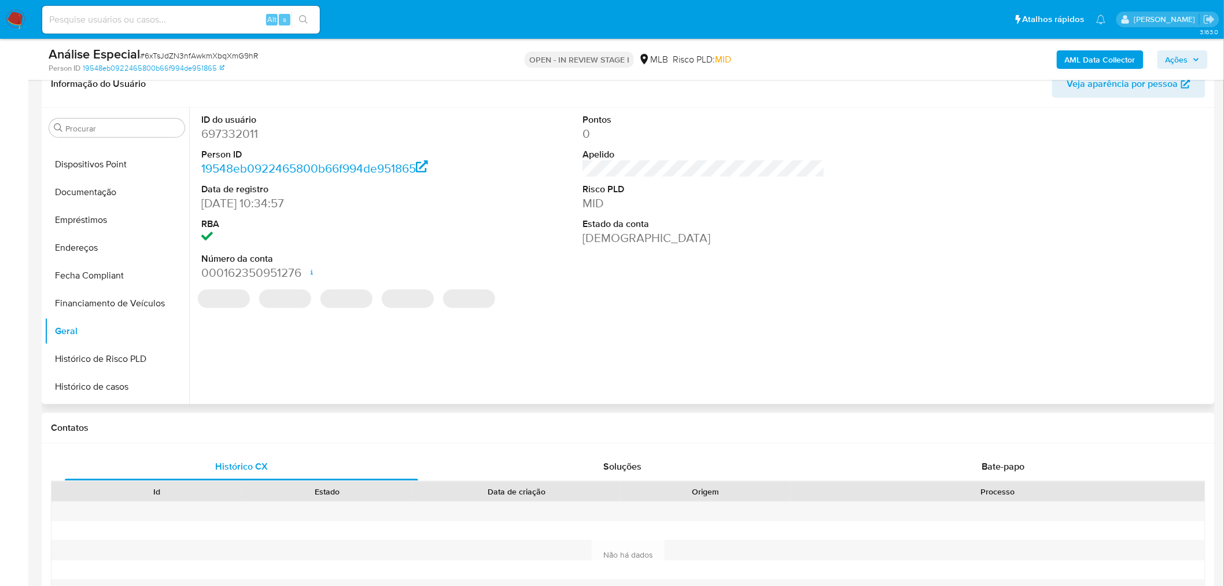
click at [218, 131] on dd "697332011" at bounding box center [322, 134] width 242 height 16
copy dd "697332011"
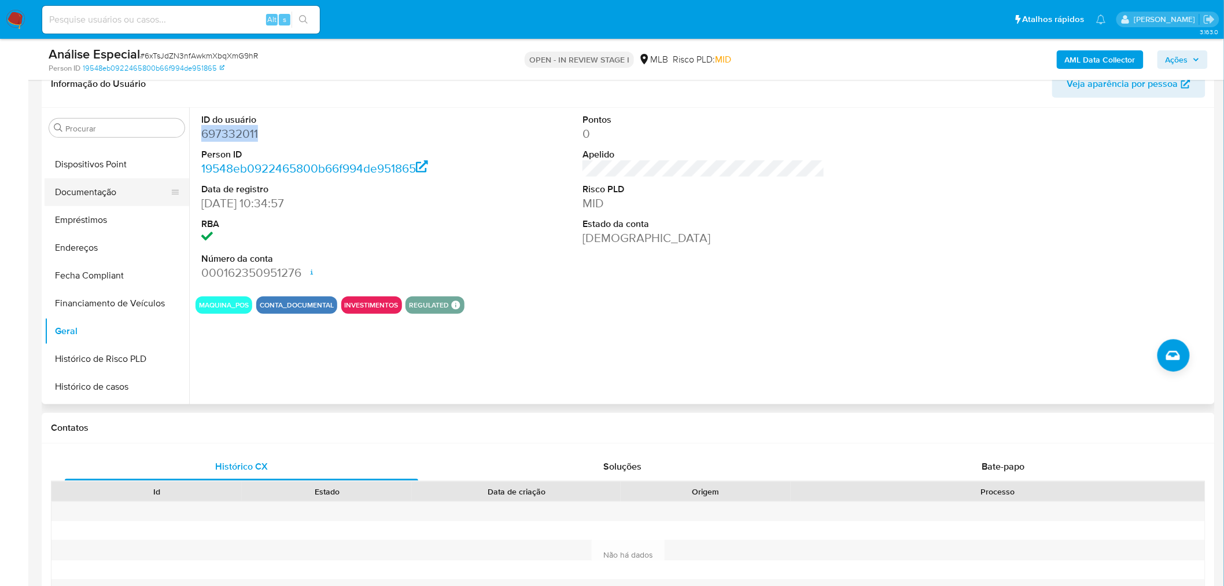
click at [146, 188] on button "Documentação" at bounding box center [112, 192] width 135 height 28
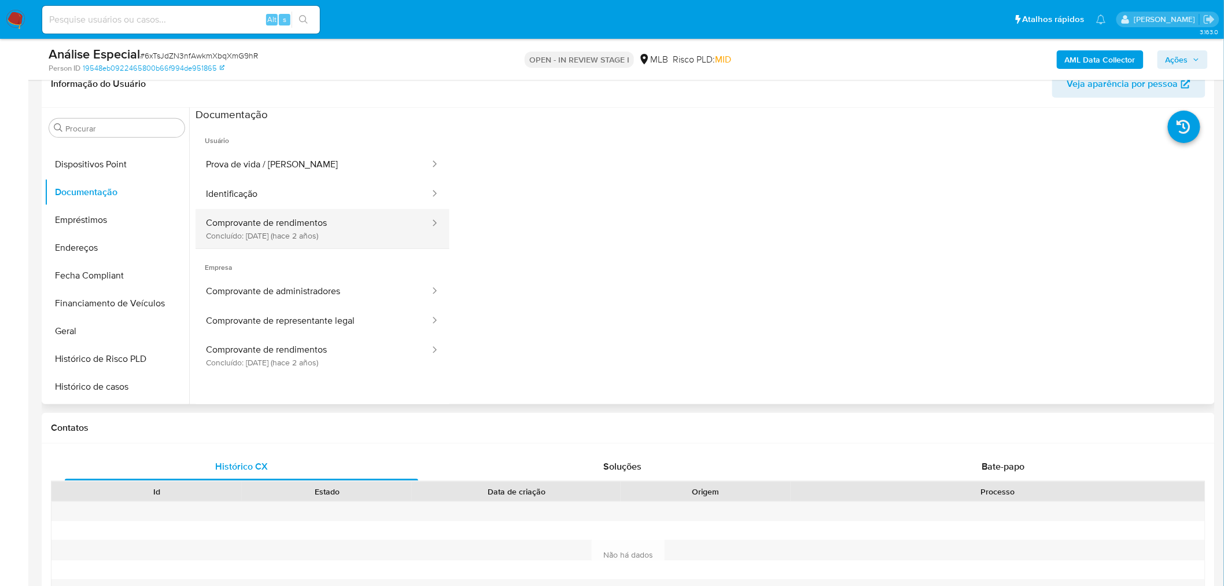
click at [362, 227] on button "Comprovante de rendimentos Concluído: [DATE] (hace 2 años)" at bounding box center [314, 228] width 236 height 39
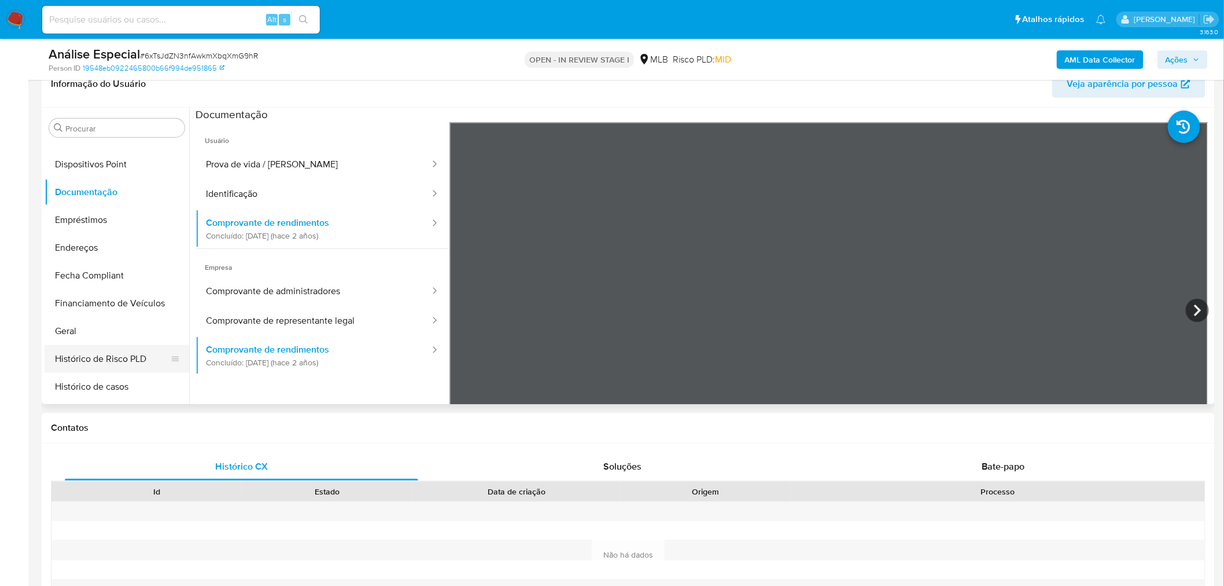
click at [112, 351] on button "Histórico de Risco PLD" at bounding box center [112, 359] width 135 height 28
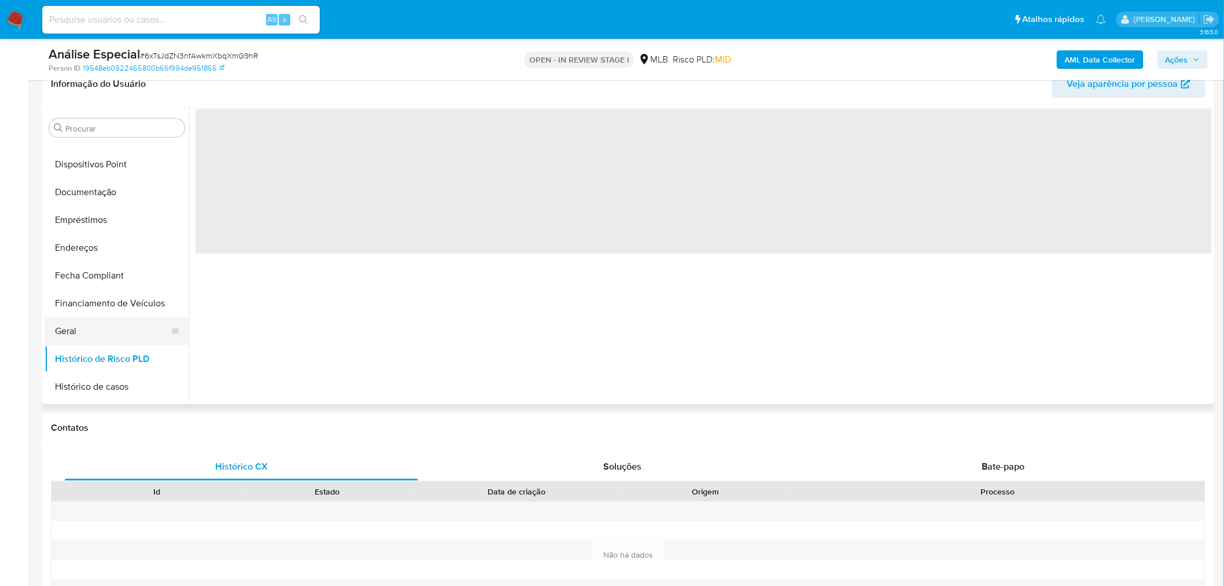
click at [112, 332] on button "Geral" at bounding box center [112, 331] width 135 height 28
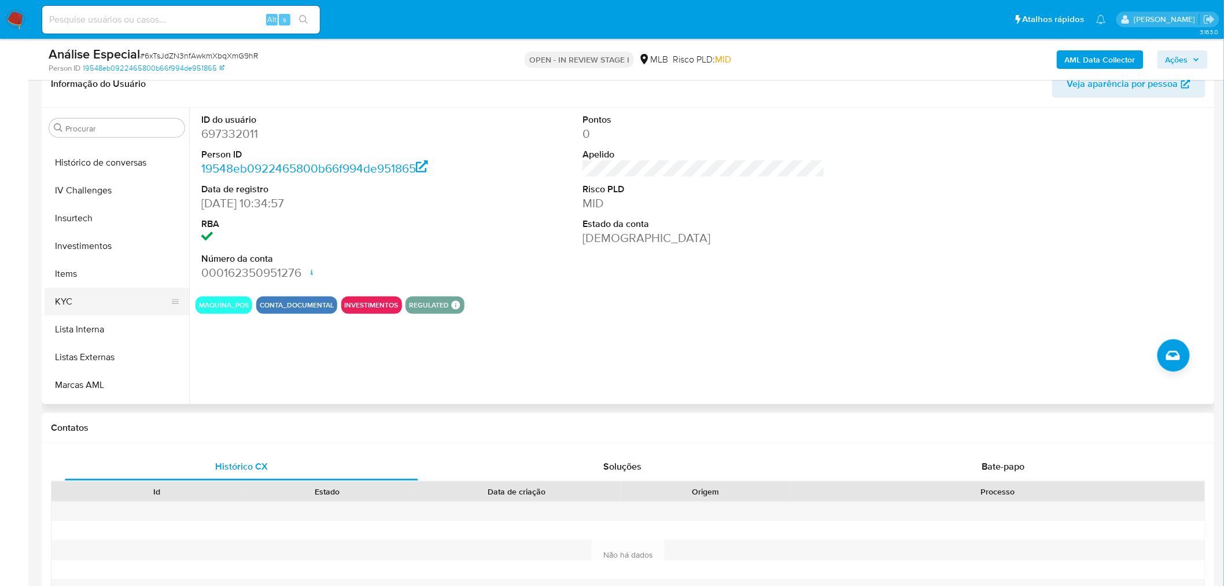
scroll to position [499, 0]
click at [61, 293] on button "KYC" at bounding box center [112, 296] width 135 height 28
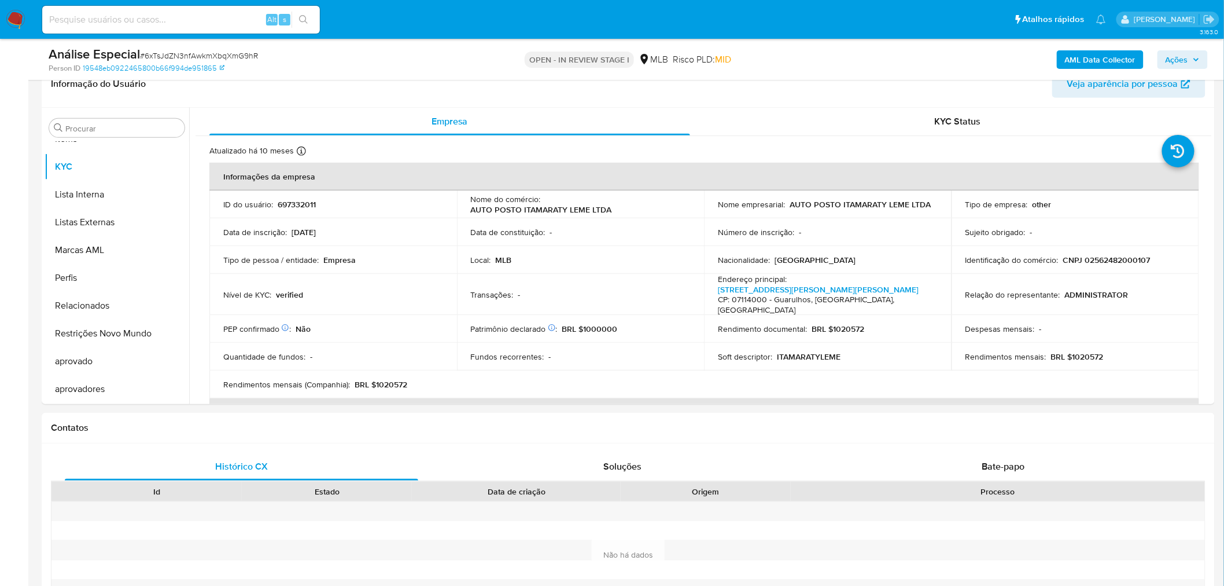
drag, startPoint x: 89, startPoint y: 334, endPoint x: 33, endPoint y: 327, distance: 56.6
click at [89, 334] on button "Restrições Novo Mundo" at bounding box center [117, 333] width 145 height 28
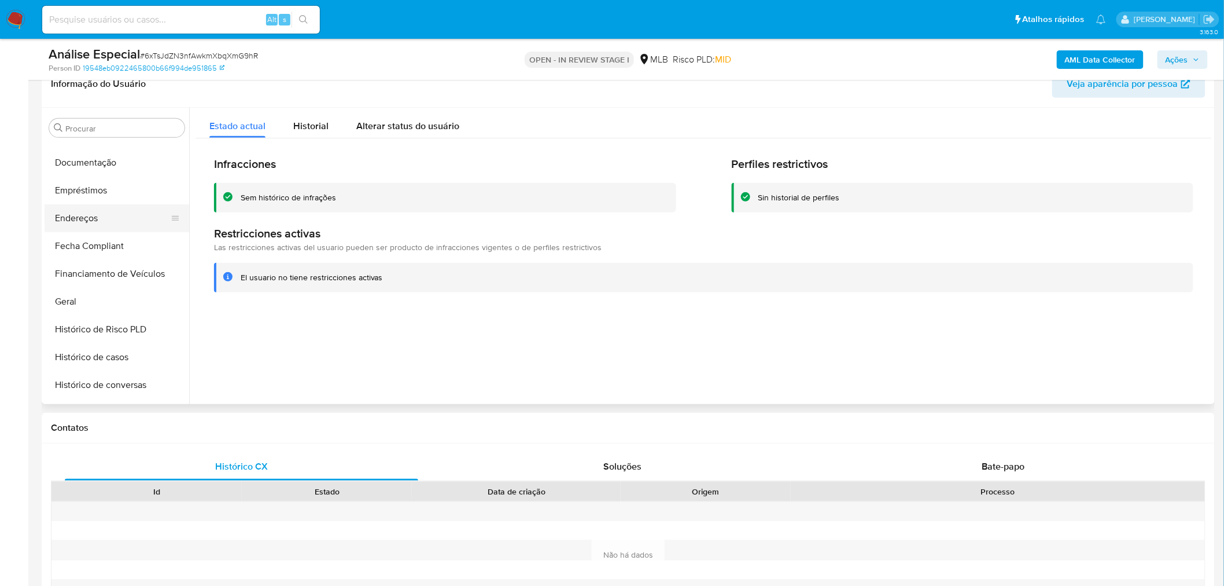
scroll to position [242, 0]
drag, startPoint x: 123, startPoint y: 201, endPoint x: 144, endPoint y: 194, distance: 21.6
click at [123, 201] on button "Documentação" at bounding box center [112, 192] width 135 height 28
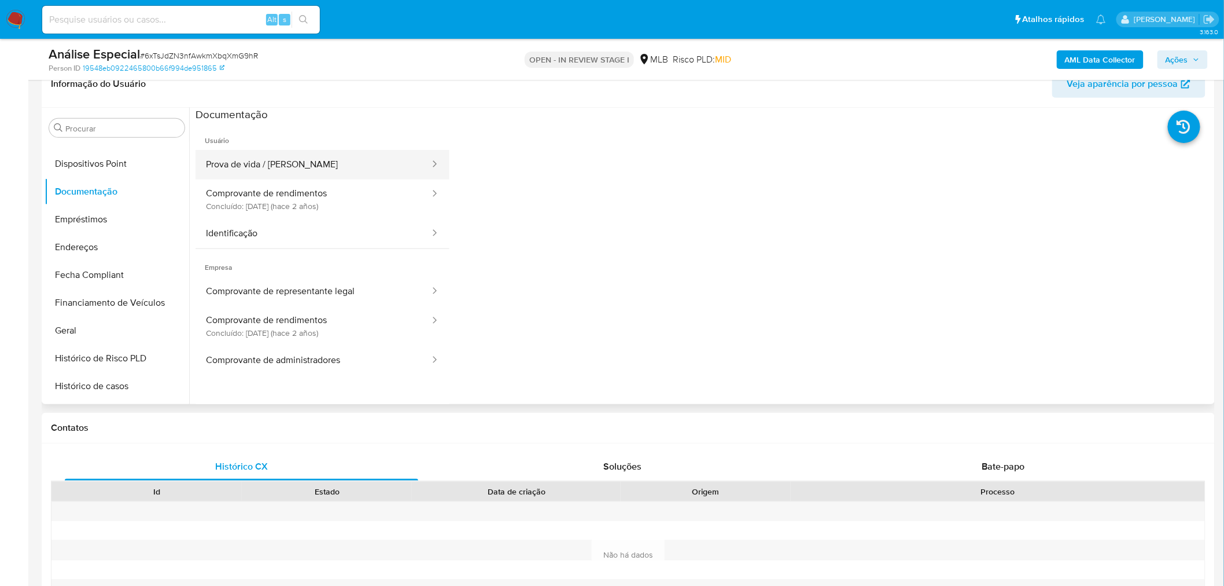
click at [281, 152] on button "Prova de vida / [PERSON_NAME]" at bounding box center [314, 165] width 236 height 30
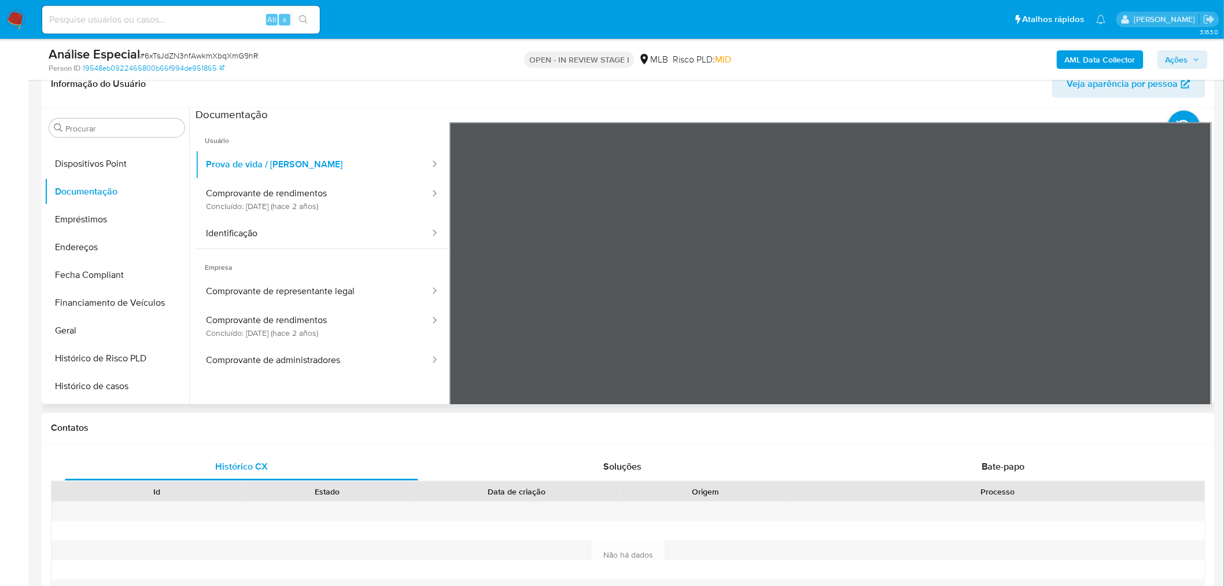
scroll to position [64, 0]
click at [104, 155] on button "Dispositivos Point" at bounding box center [112, 164] width 135 height 28
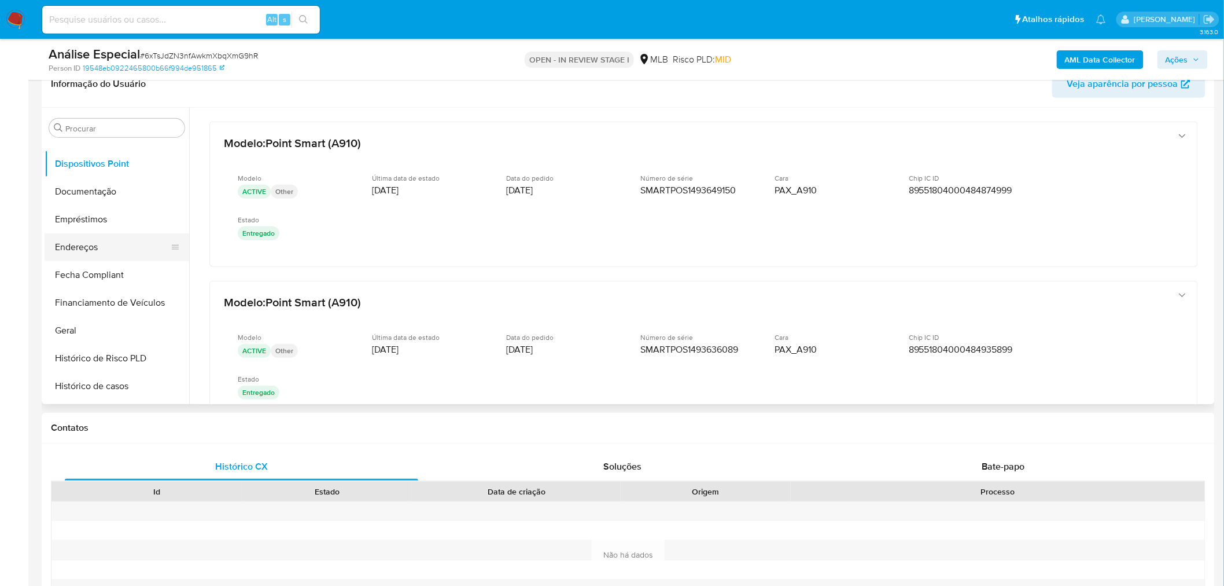
click at [126, 246] on button "Endereços" at bounding box center [112, 247] width 135 height 28
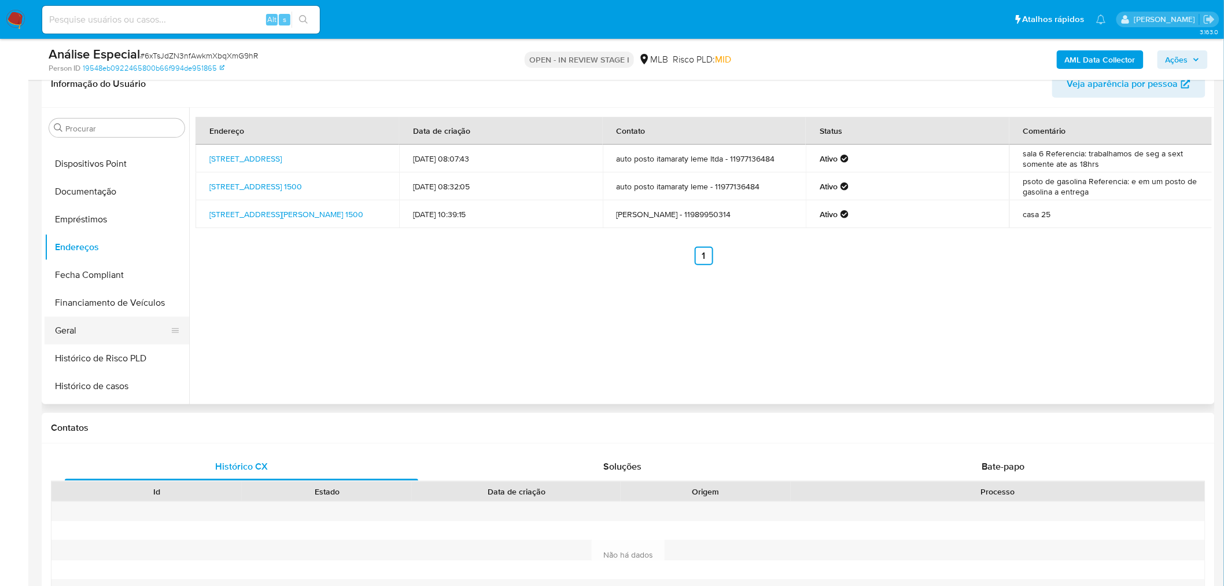
click at [141, 339] on button "Geral" at bounding box center [112, 331] width 135 height 28
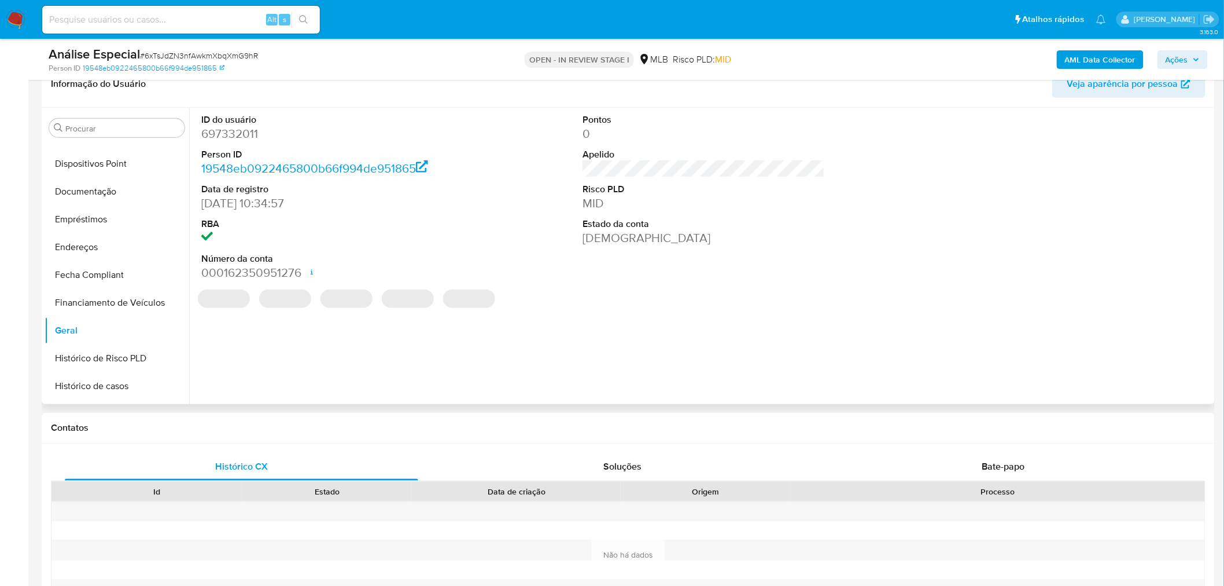
click at [241, 129] on dd "697332011" at bounding box center [322, 134] width 242 height 16
copy dd "697332011"
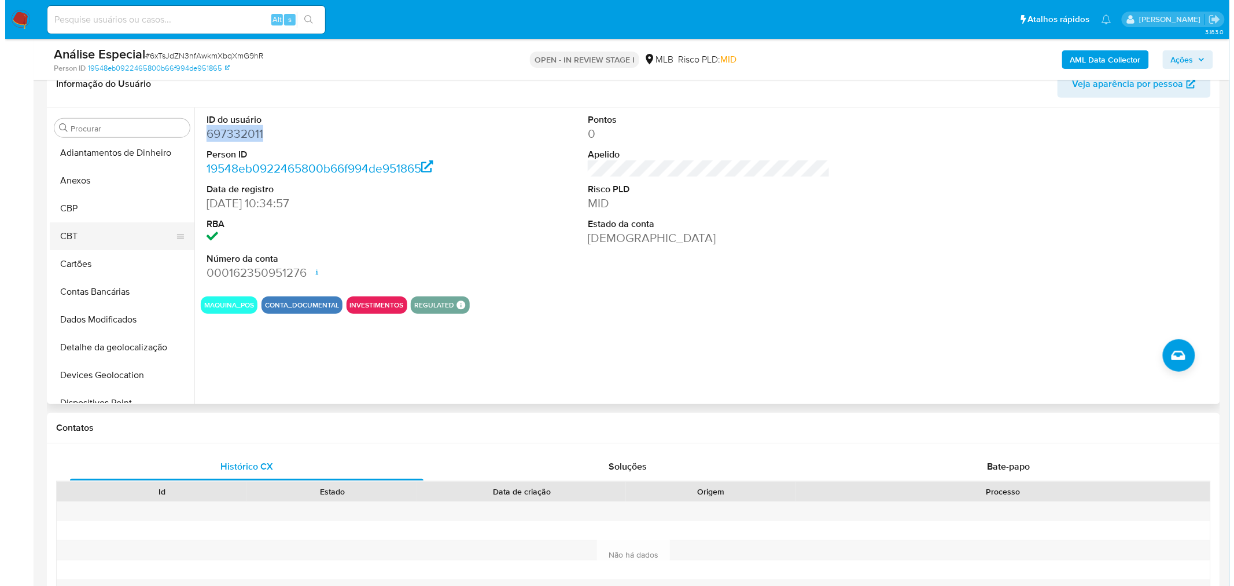
scroll to position [0, 0]
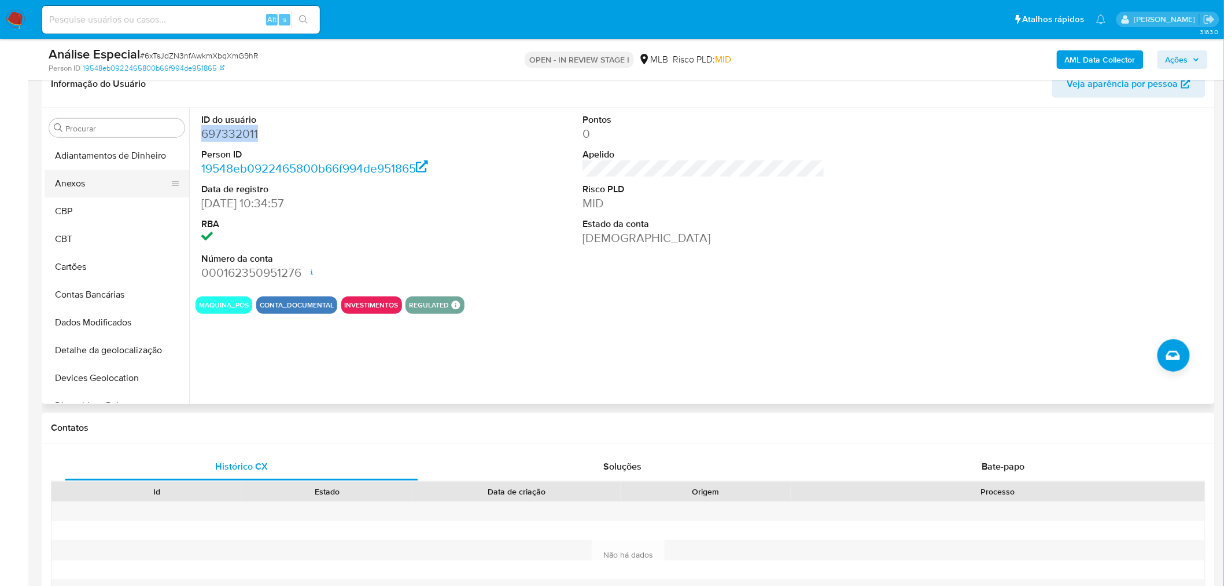
click at [123, 182] on button "Anexos" at bounding box center [112, 184] width 135 height 28
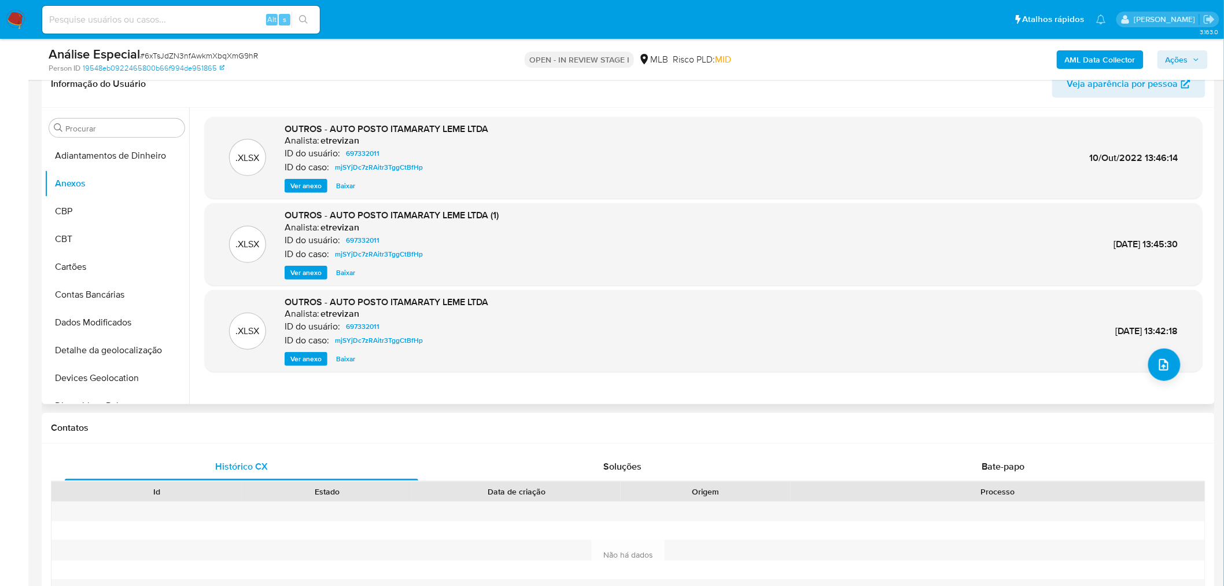
click at [1171, 380] on div ".XLSX OUTROS - AUTO POSTO ITAMARATY LEME LTDA Analista: etrevizan ID do usuário…" at bounding box center [704, 256] width 998 height 278
click at [1157, 368] on icon "upload-file" at bounding box center [1164, 365] width 14 height 14
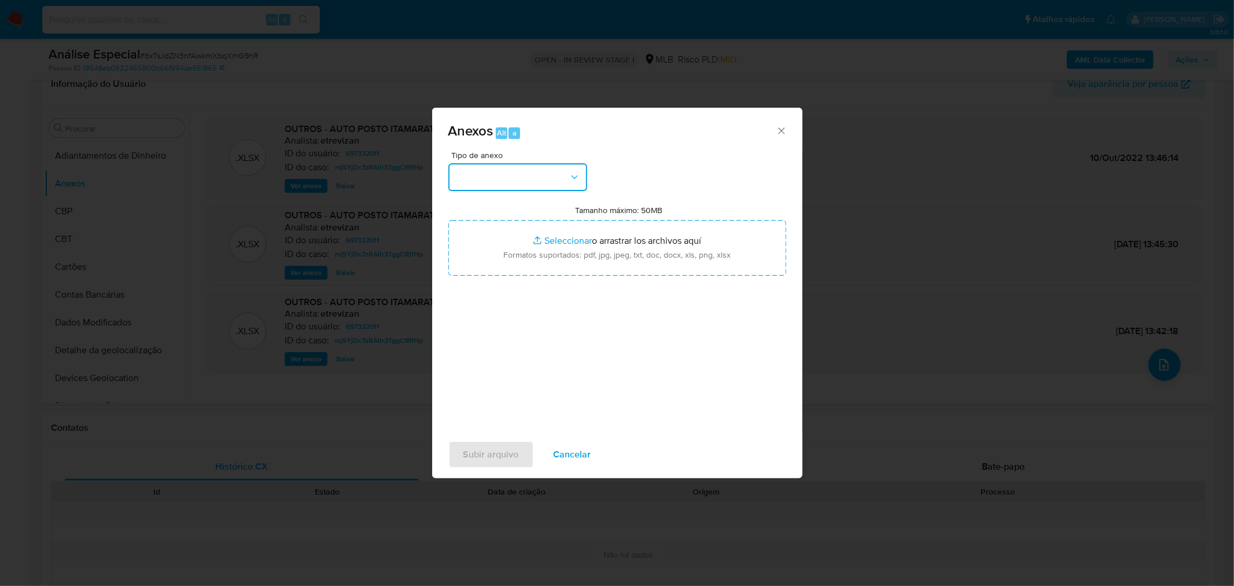
drag, startPoint x: 471, startPoint y: 171, endPoint x: 523, endPoint y: 189, distance: 54.3
click at [471, 171] on button "button" at bounding box center [517, 177] width 139 height 28
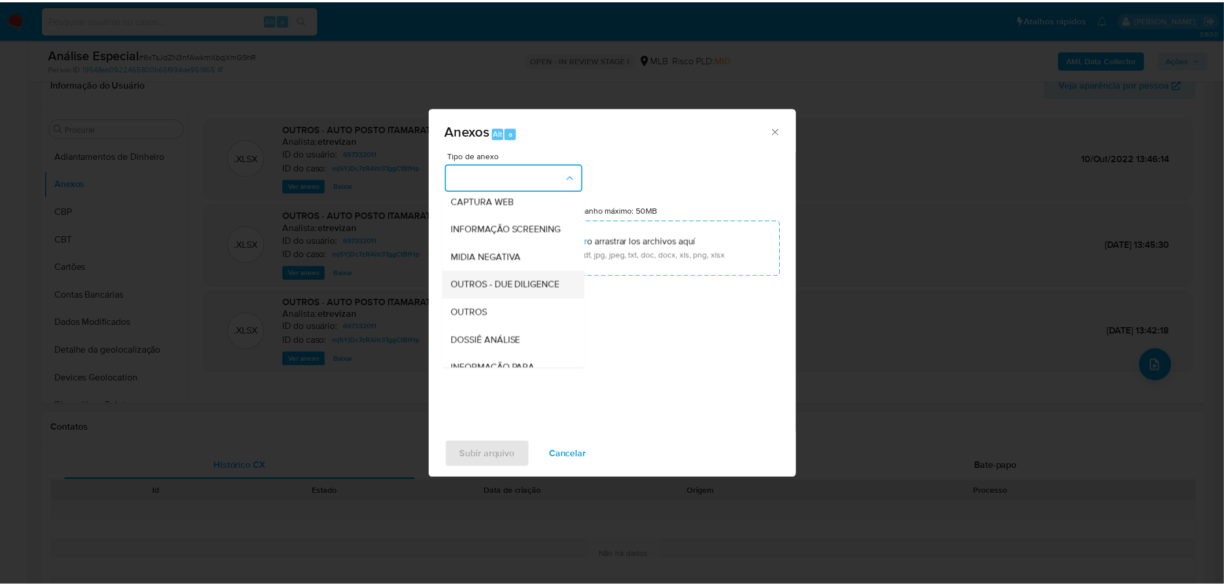
scroll to position [178, 0]
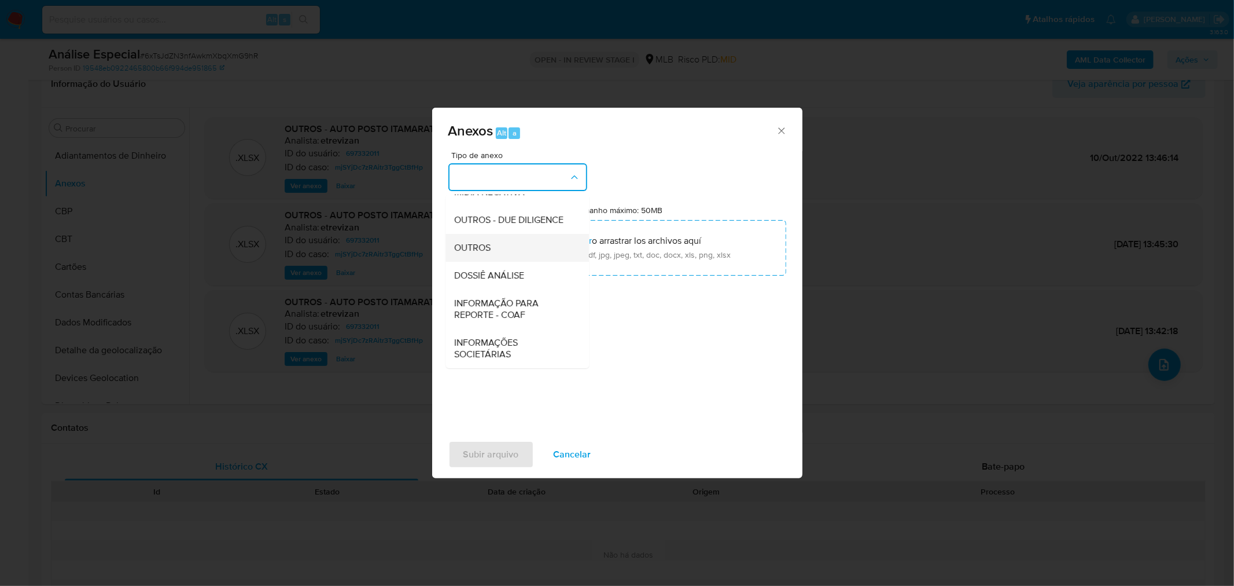
click at [523, 234] on div "OUTROS" at bounding box center [514, 247] width 118 height 28
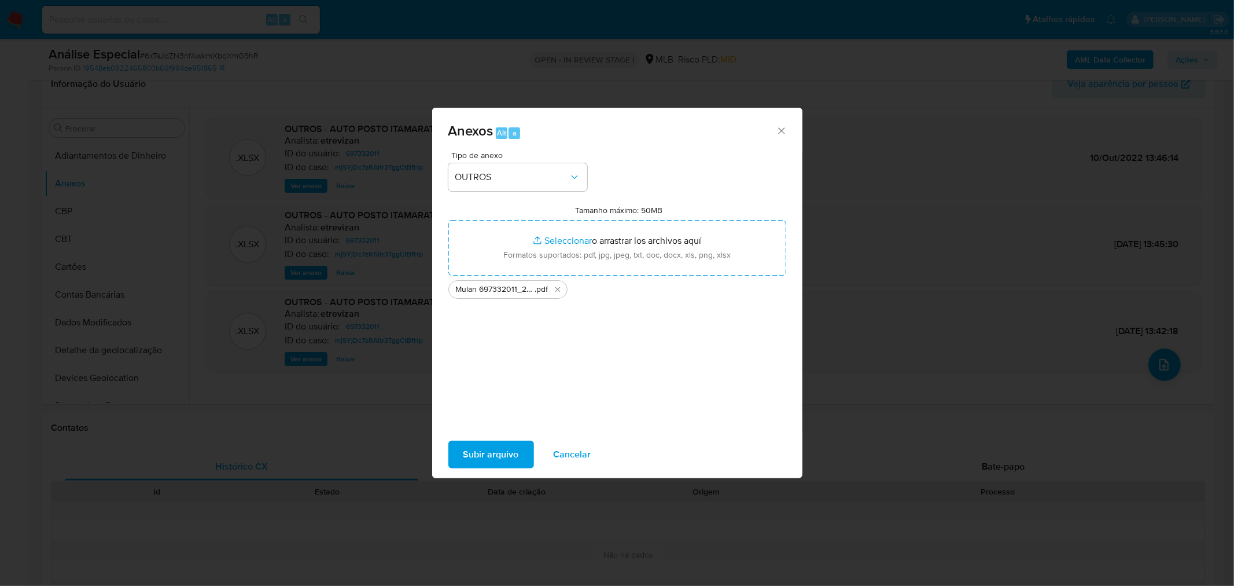
click at [464, 443] on span "Subir arquivo" at bounding box center [492, 454] width 56 height 25
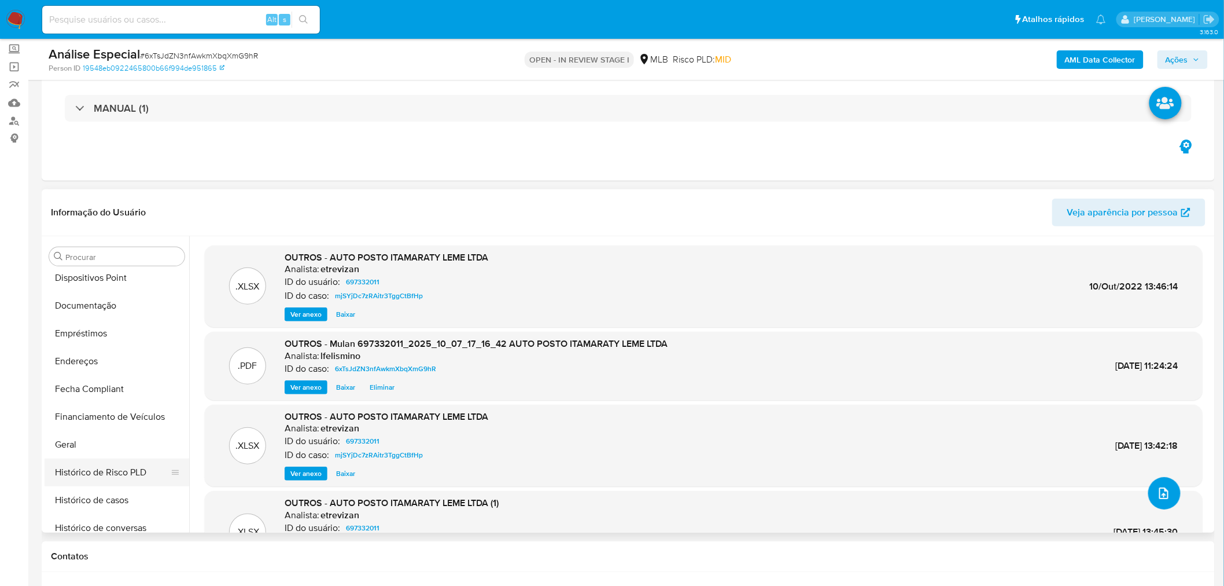
scroll to position [257, 0]
click at [108, 454] on button "Geral" at bounding box center [112, 444] width 135 height 28
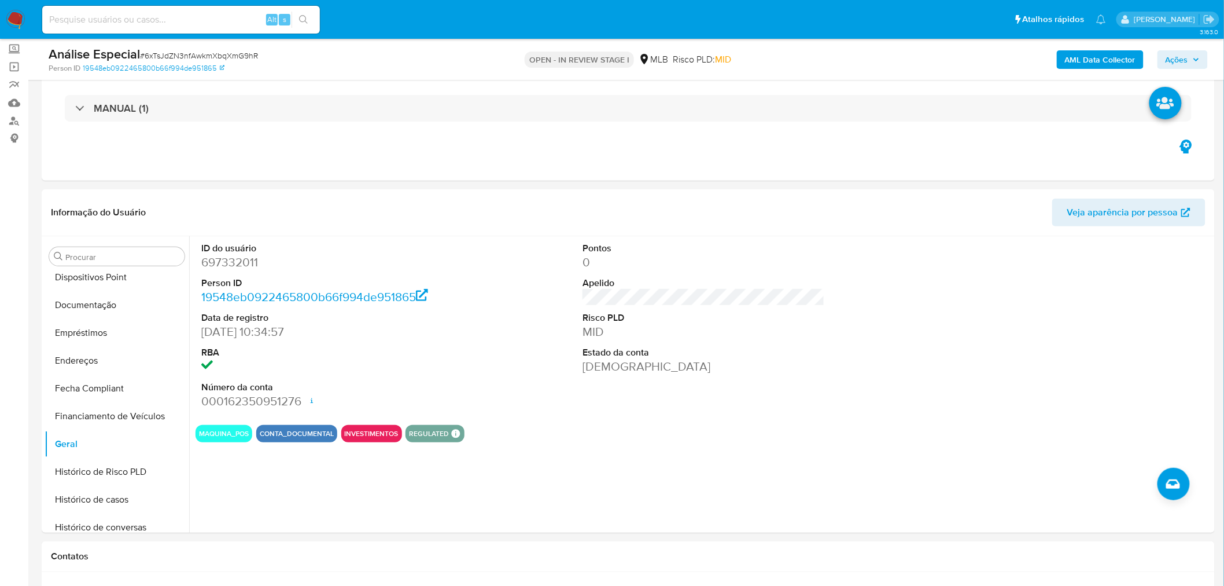
click at [185, 50] on span "# 6xTsJdZN3nfAwkmXbqXmG9hR" at bounding box center [199, 56] width 118 height 12
click at [1110, 58] on b "AML Data Collector" at bounding box center [1100, 59] width 71 height 19
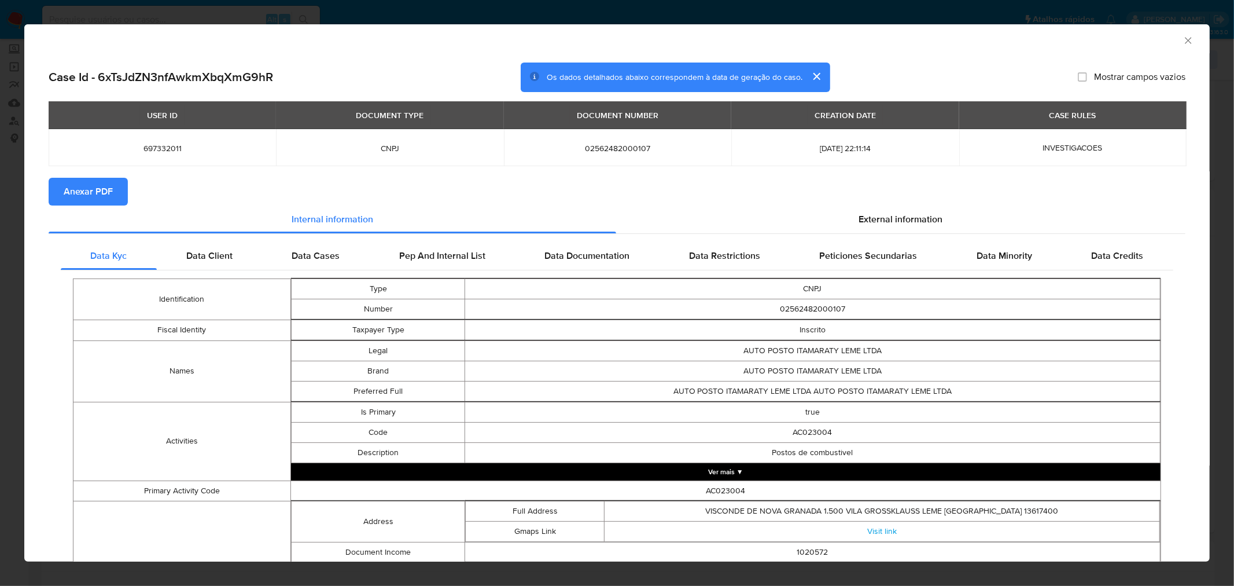
drag, startPoint x: 108, startPoint y: 194, endPoint x: 113, endPoint y: 152, distance: 43.2
click at [107, 194] on span "Anexar PDF" at bounding box center [88, 191] width 49 height 25
click at [491, 15] on div "AML Data Collector Case Id - 6xTsJdZN3nfAwkmXbqXmG9hR Os dados detalhados abaix…" at bounding box center [617, 293] width 1234 height 586
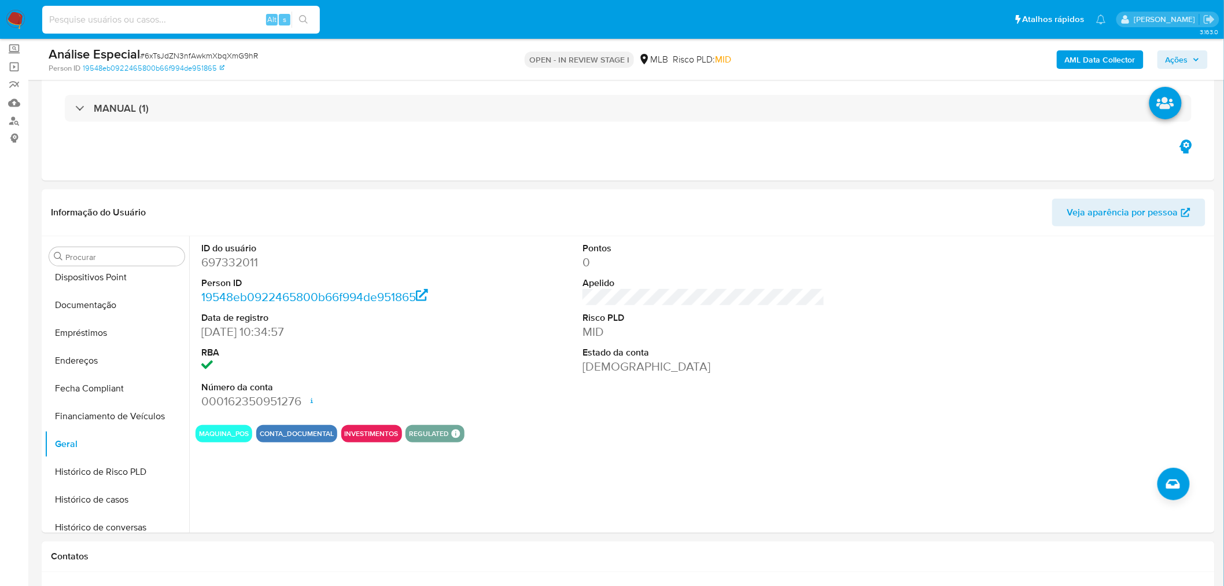
paste input "6xTsJdZN3nfAwkmXbqXmG9hR"
click at [305, 20] on icon "search-icon" at bounding box center [303, 19] width 9 height 9
click at [146, 20] on input "6xTsJdZN3nfAwkmXbqXmG9hR" at bounding box center [181, 19] width 278 height 15
click at [144, 17] on input "6xTsJdZN3nfAwkmXbqXmG9hR" at bounding box center [181, 19] width 278 height 15
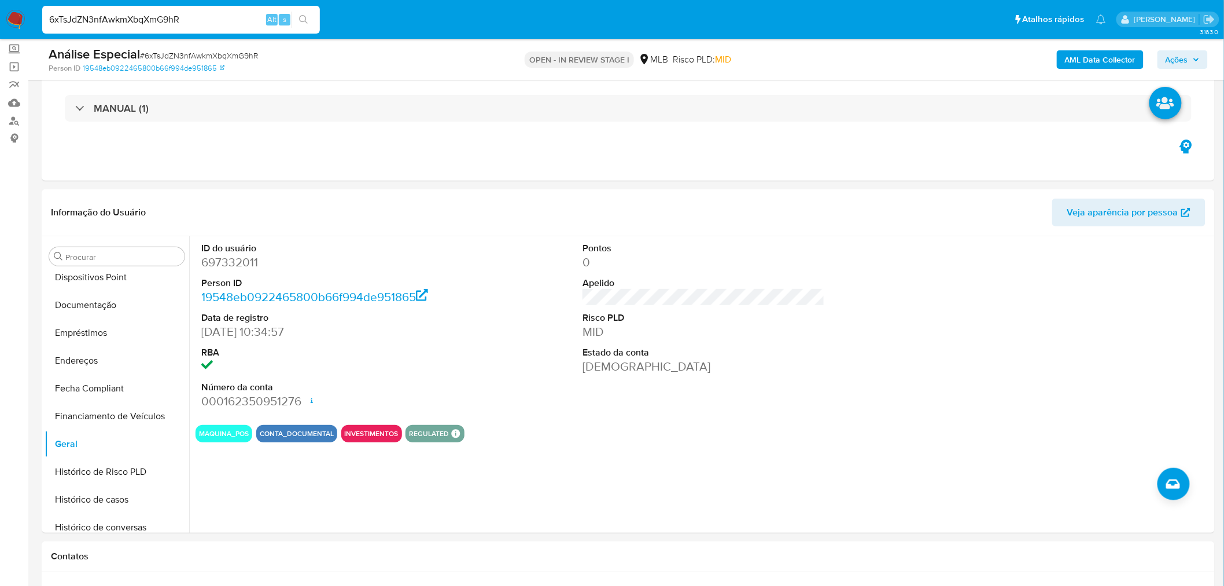
click at [145, 17] on input "6xTsJdZN3nfAwkmXbqXmG9hR" at bounding box center [181, 19] width 278 height 15
click at [309, 21] on button "search-icon" at bounding box center [304, 20] width 24 height 16
click at [150, 26] on input "6xTsJdZN3nfAwkmXbqXmG9hR" at bounding box center [181, 19] width 278 height 15
paste input "loJJl8I3N7CvdG5M0CRFL3Ln"
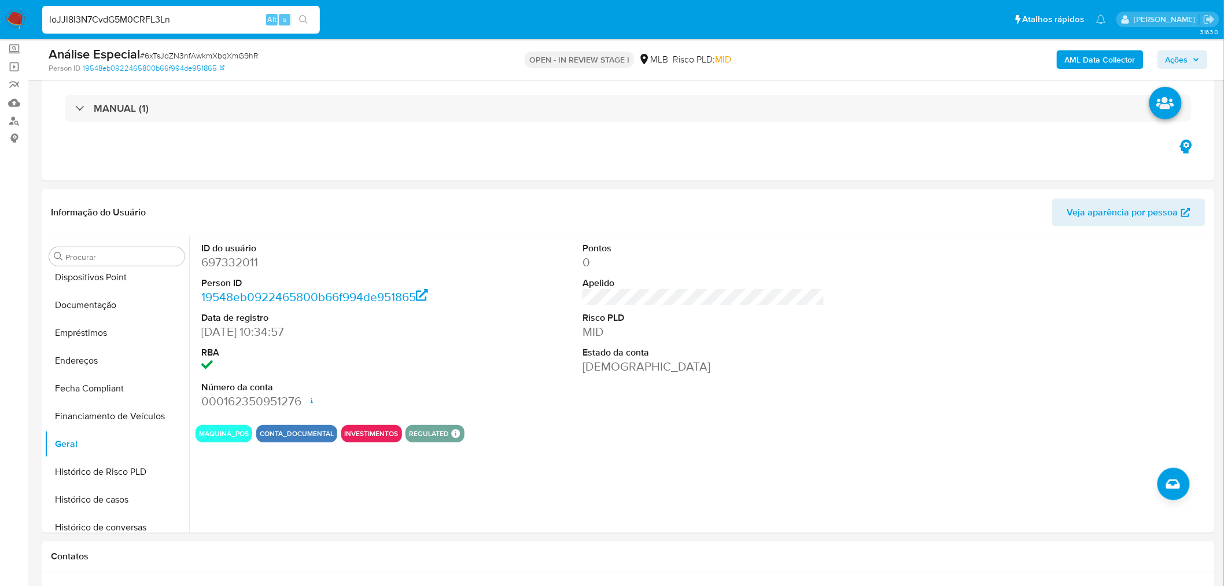
type input "loJJl8I3N7CvdG5M0CRFL3Ln"
click at [304, 21] on icon "search-icon" at bounding box center [303, 19] width 9 height 9
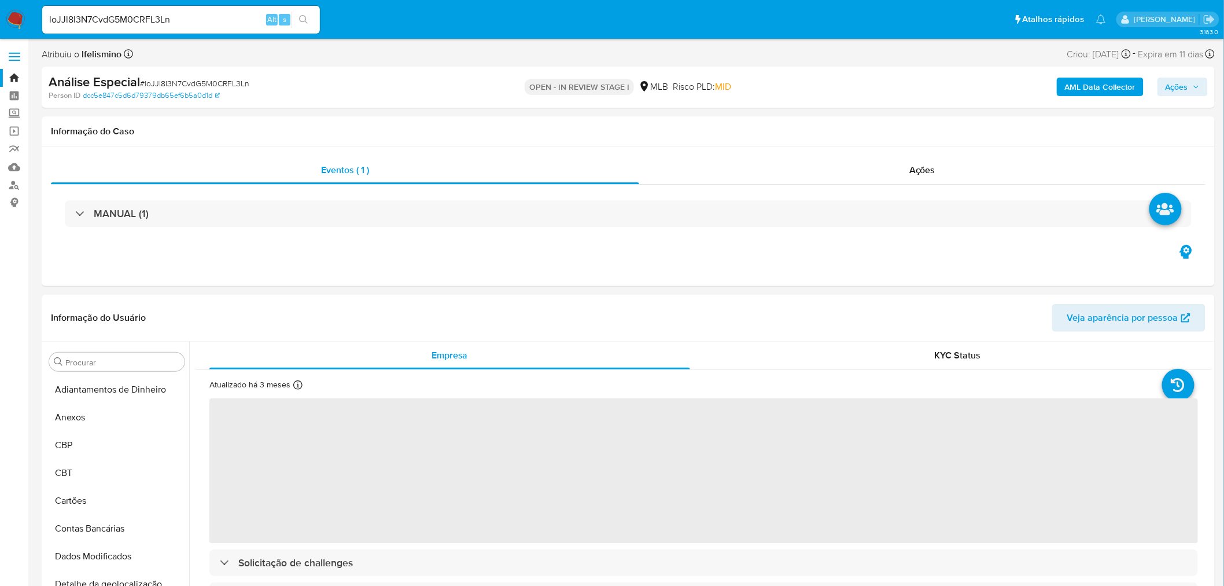
select select "10"
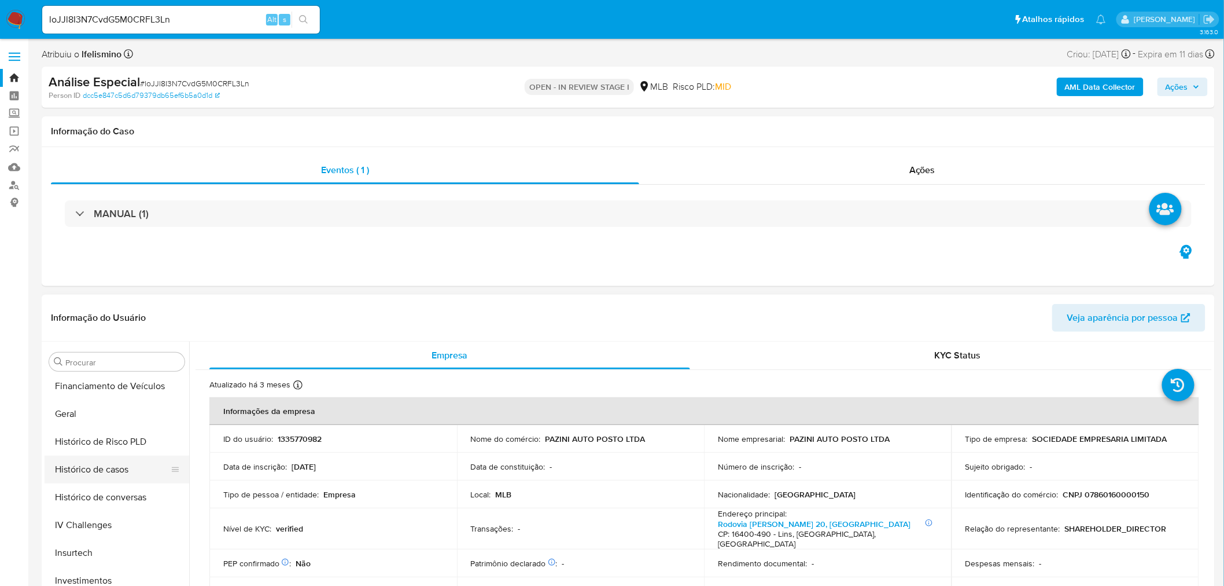
scroll to position [370, 0]
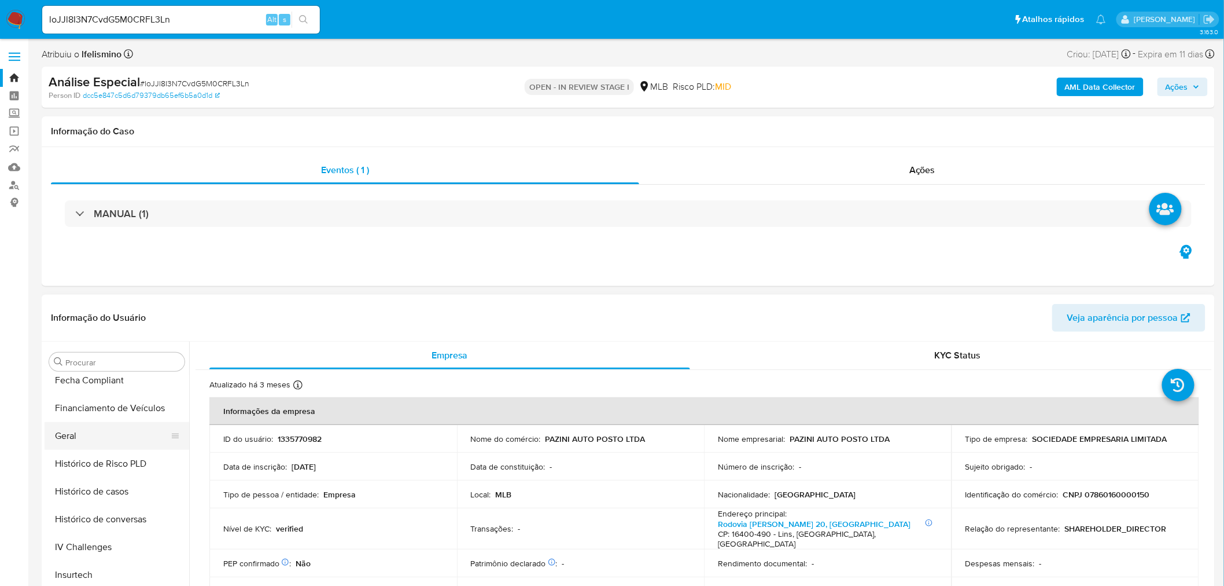
click at [93, 441] on button "Geral" at bounding box center [112, 436] width 135 height 28
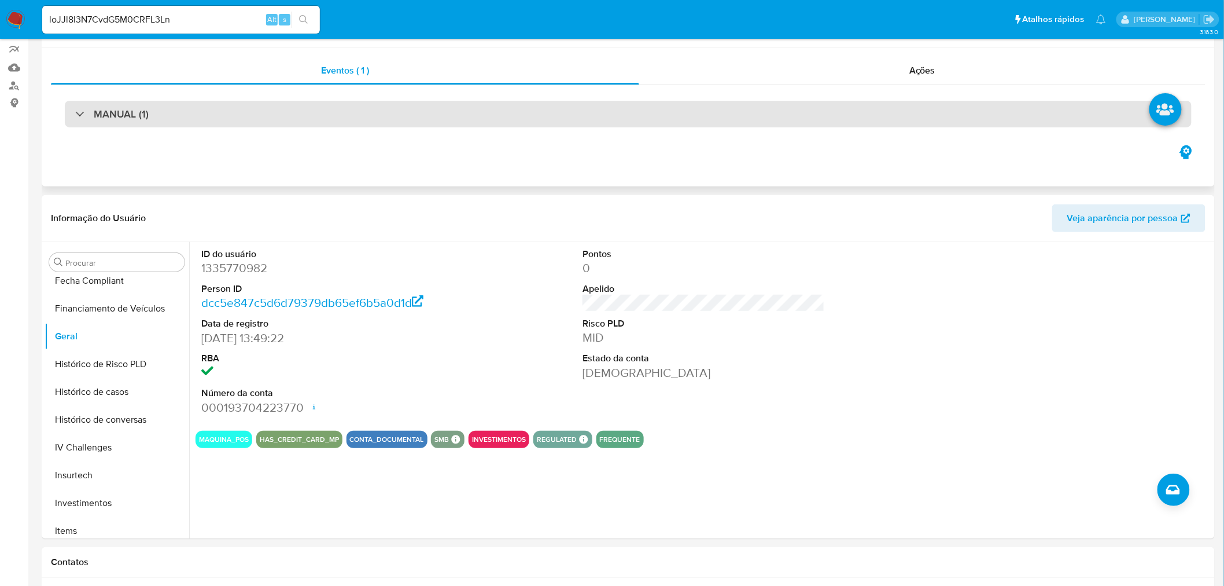
scroll to position [0, 0]
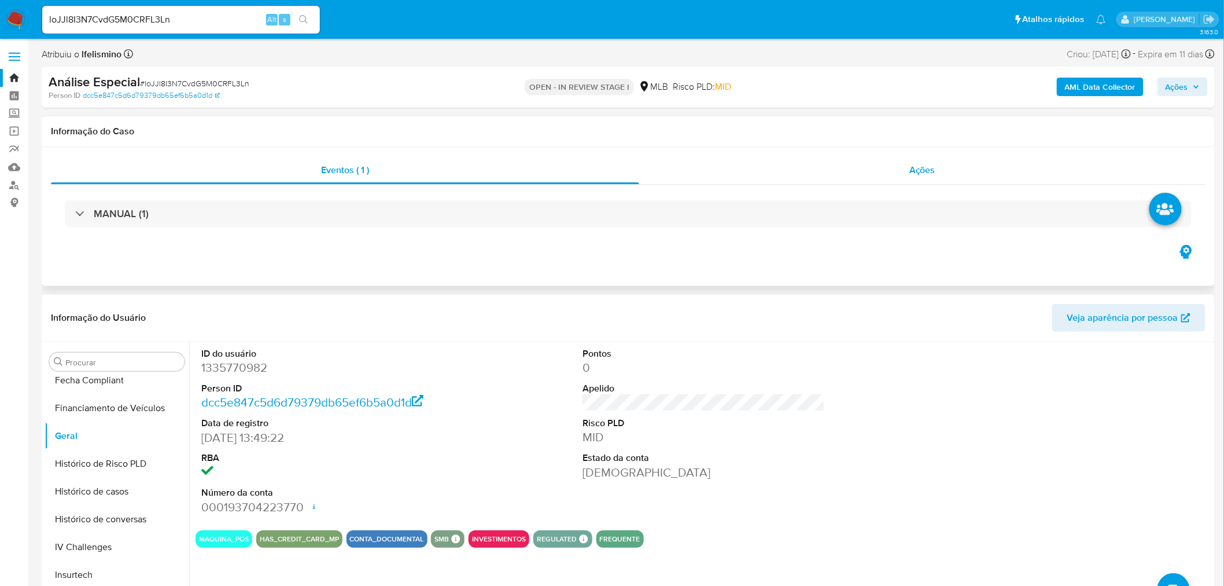
click at [928, 165] on span "Ações" at bounding box center [923, 169] width 26 height 13
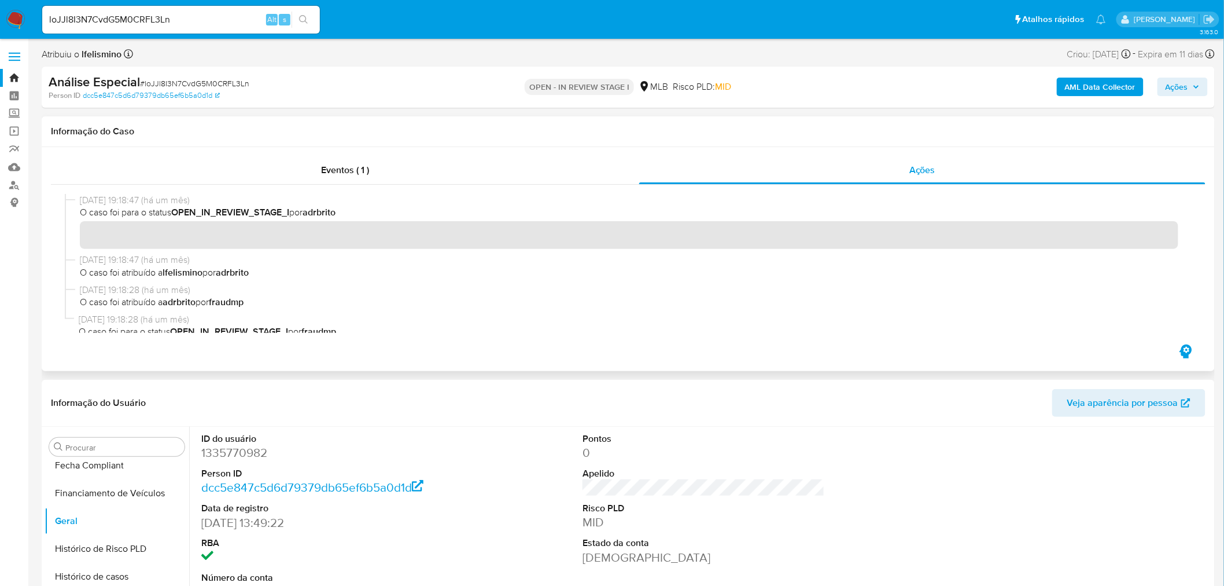
drag, startPoint x: 340, startPoint y: 179, endPoint x: 440, endPoint y: 185, distance: 100.3
click at [340, 179] on div "Eventos ( 1 )" at bounding box center [345, 170] width 589 height 28
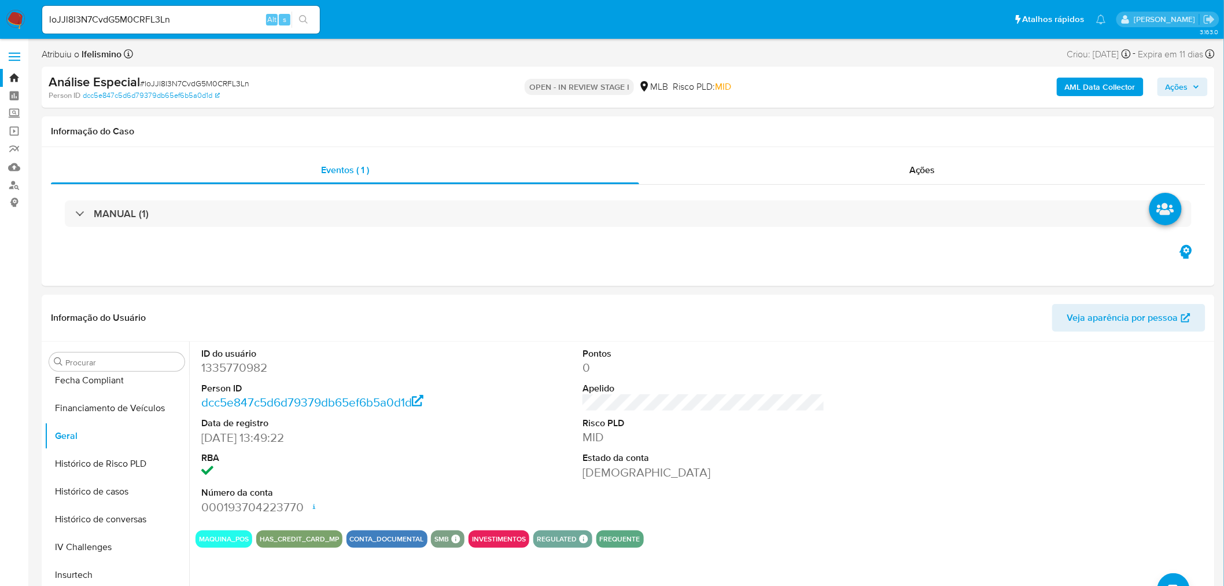
click at [351, 220] on div "MANUAL (1)" at bounding box center [628, 213] width 1127 height 27
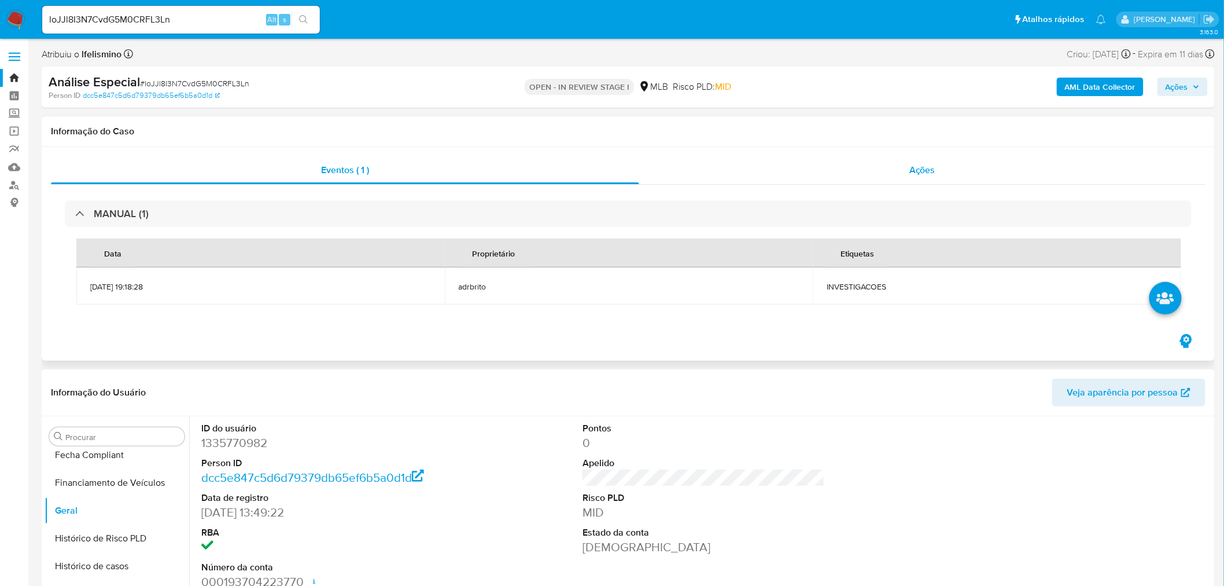
click at [921, 180] on div "Ações" at bounding box center [922, 170] width 567 height 28
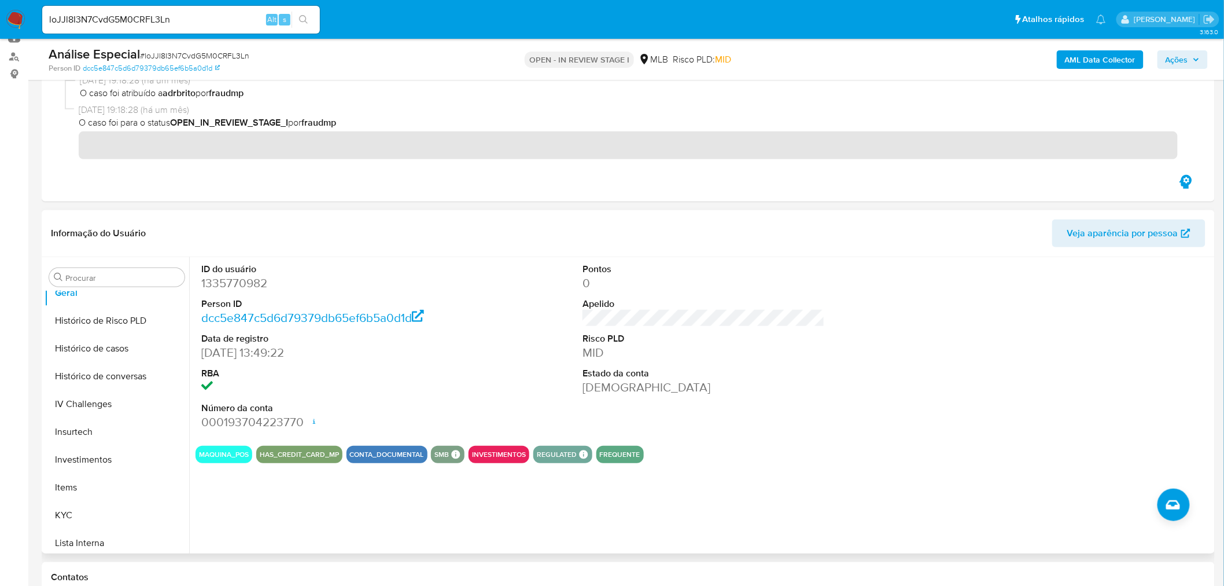
scroll to position [627, 0]
click at [122, 318] on button "KYC" at bounding box center [112, 317] width 135 height 28
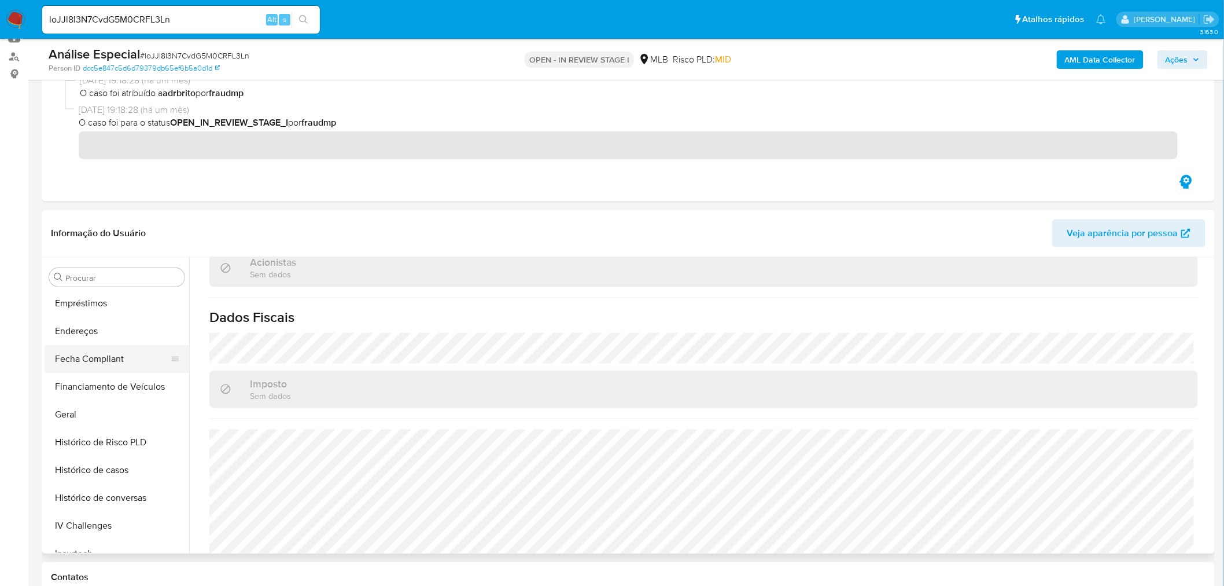
scroll to position [306, 0]
click at [97, 406] on button "Geral" at bounding box center [112, 416] width 135 height 28
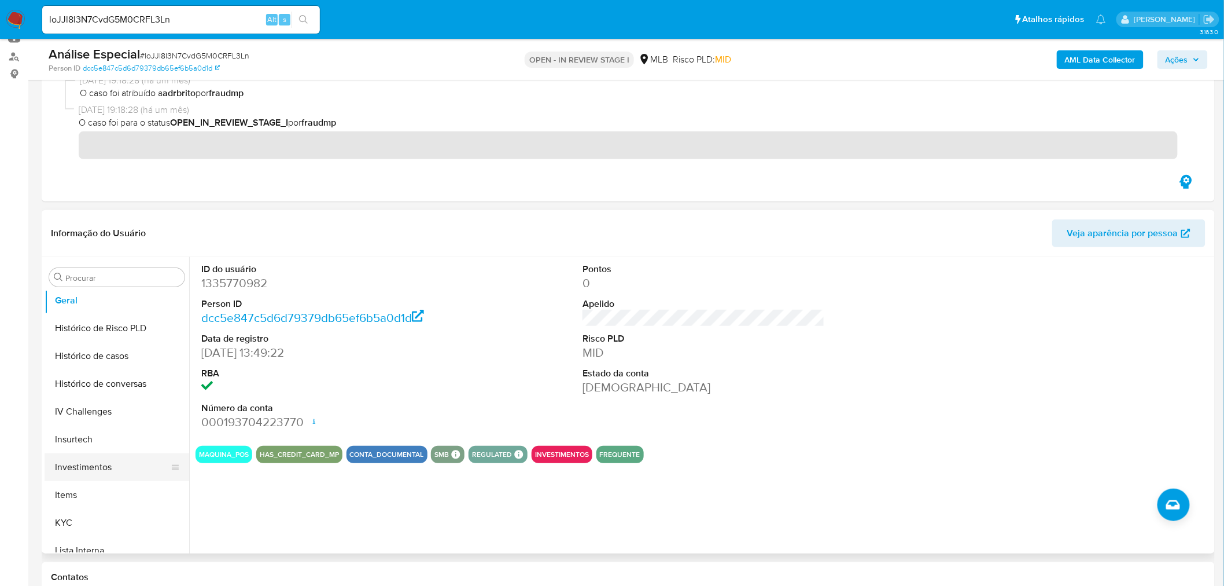
scroll to position [435, 0]
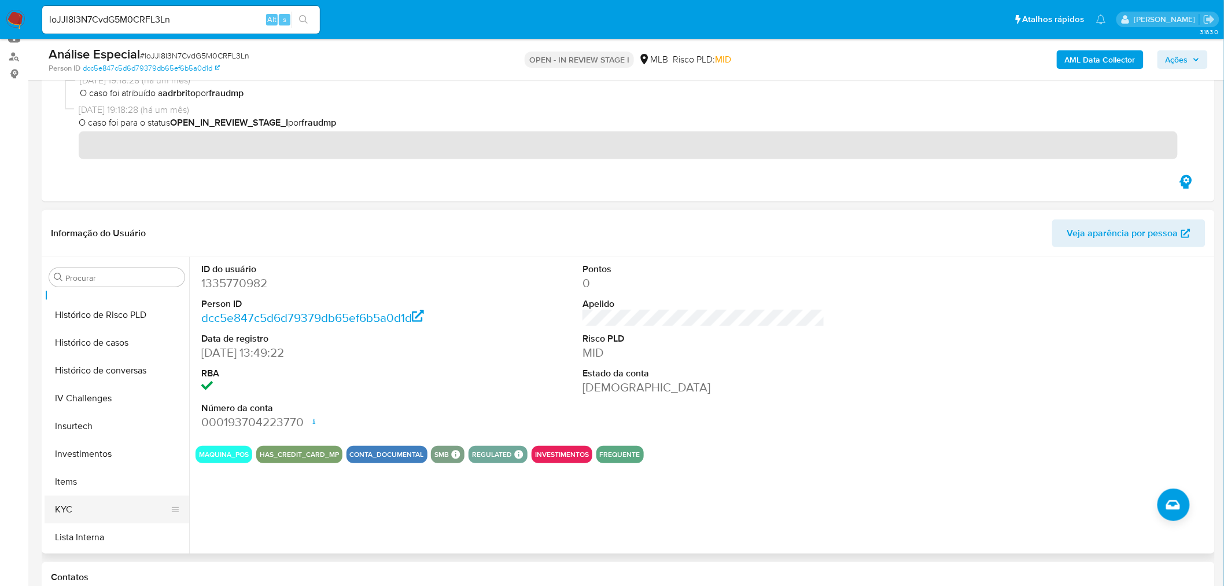
click at [60, 495] on button "KYC" at bounding box center [112, 509] width 135 height 28
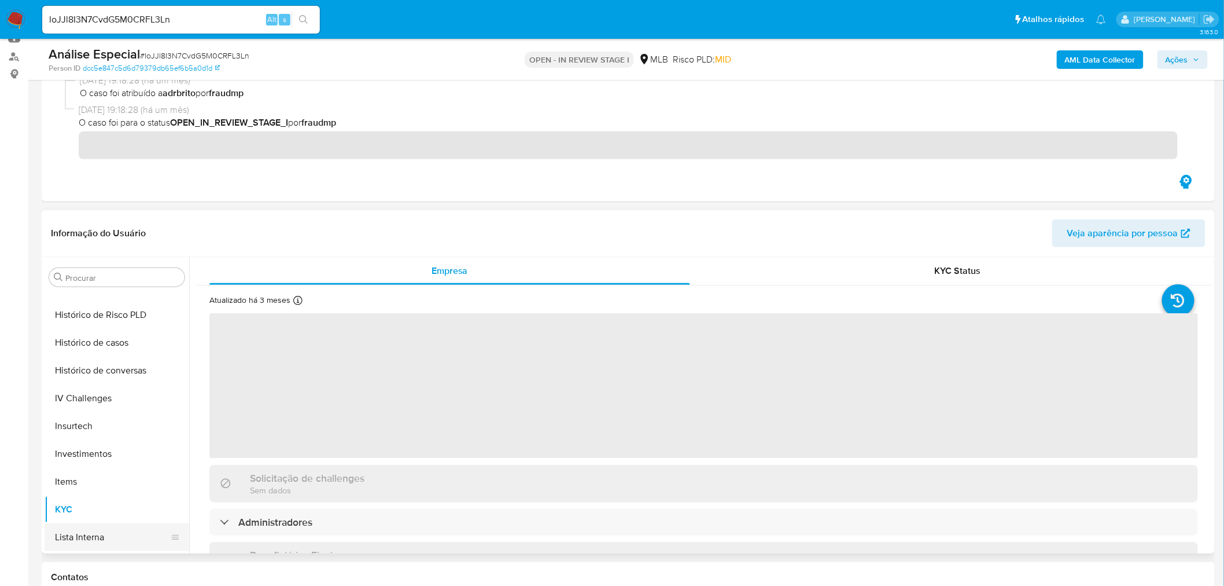
click at [47, 536] on button "Lista Interna" at bounding box center [112, 537] width 135 height 28
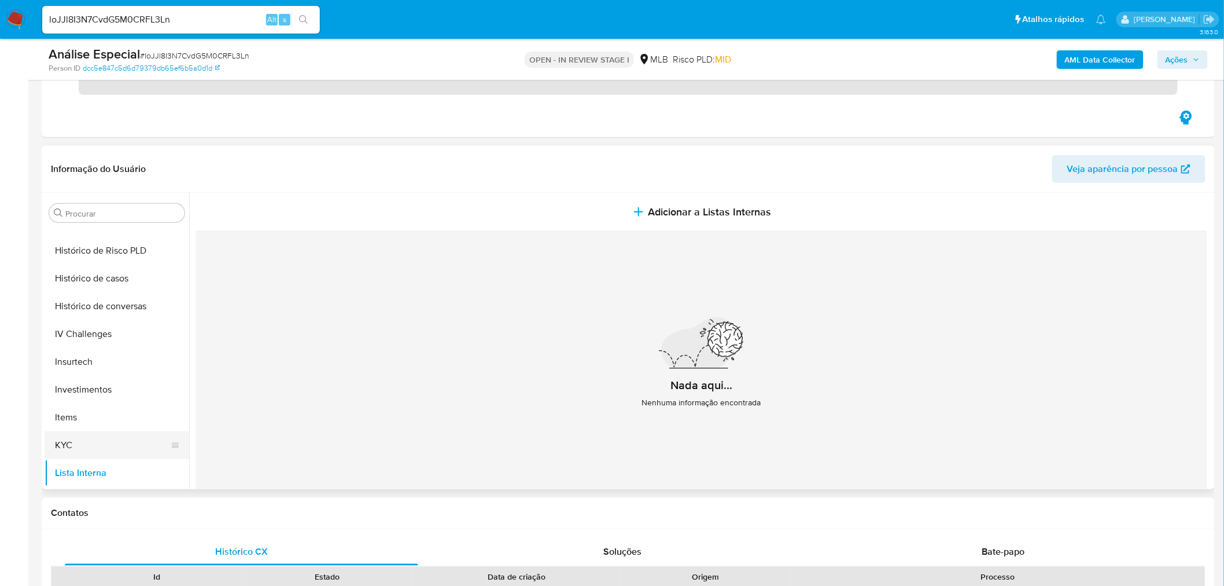
click at [99, 455] on button "KYC" at bounding box center [112, 445] width 135 height 28
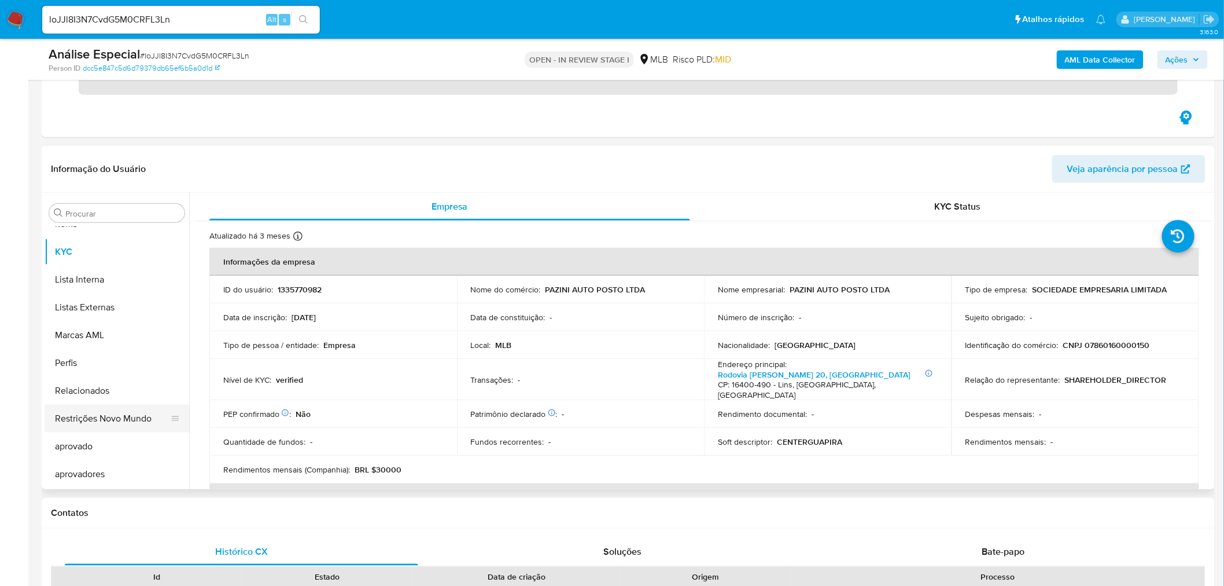
click at [120, 421] on button "Restrições Novo Mundo" at bounding box center [112, 418] width 135 height 28
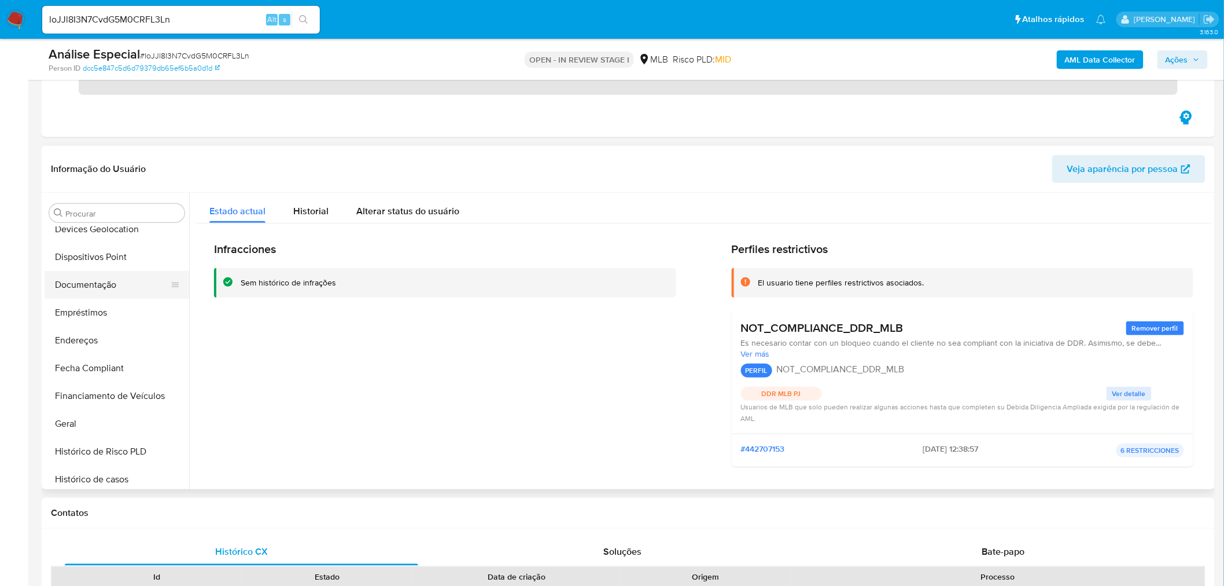
scroll to position [178, 0]
click at [62, 309] on button "Dispositivos Point" at bounding box center [112, 313] width 135 height 28
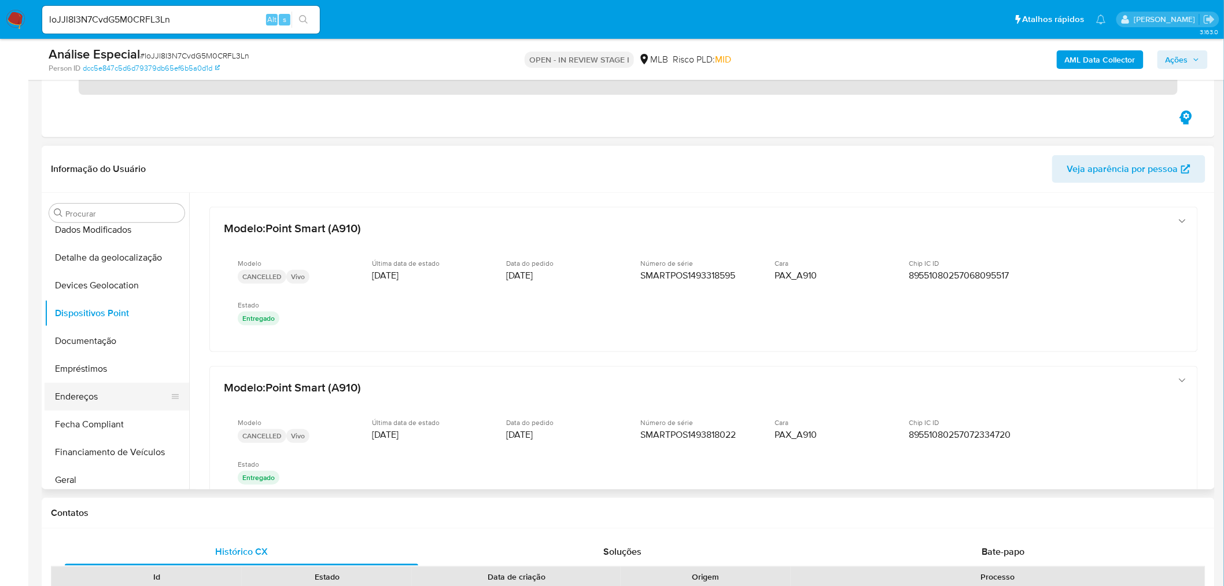
drag, startPoint x: 87, startPoint y: 385, endPoint x: 69, endPoint y: 387, distance: 18.0
click at [87, 386] on button "Endereços" at bounding box center [112, 397] width 135 height 28
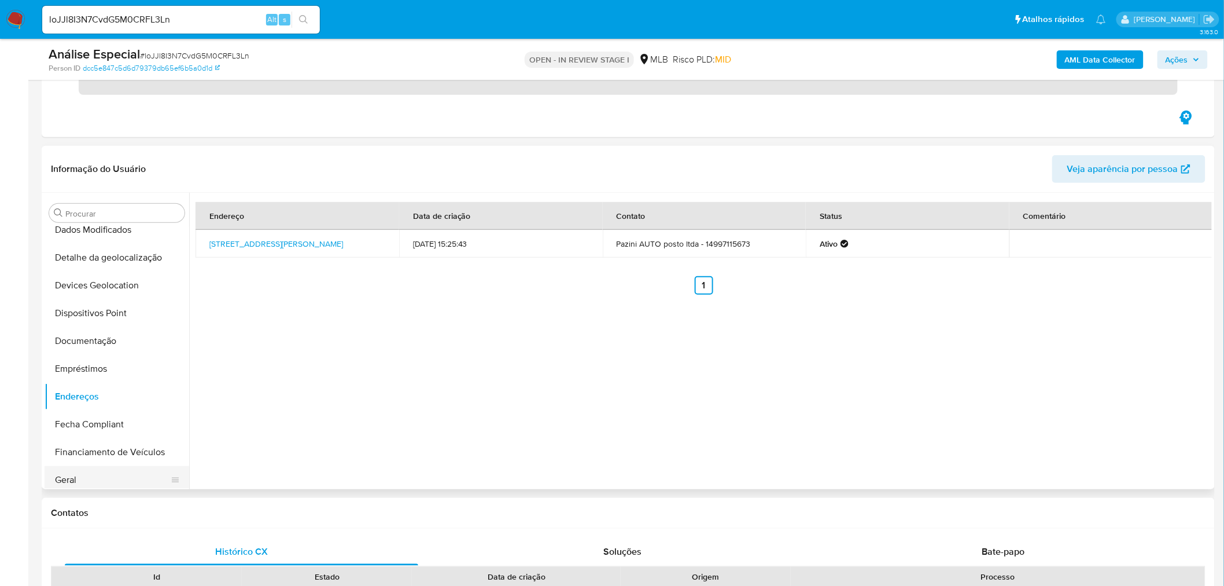
click at [110, 473] on button "Geral" at bounding box center [112, 480] width 135 height 28
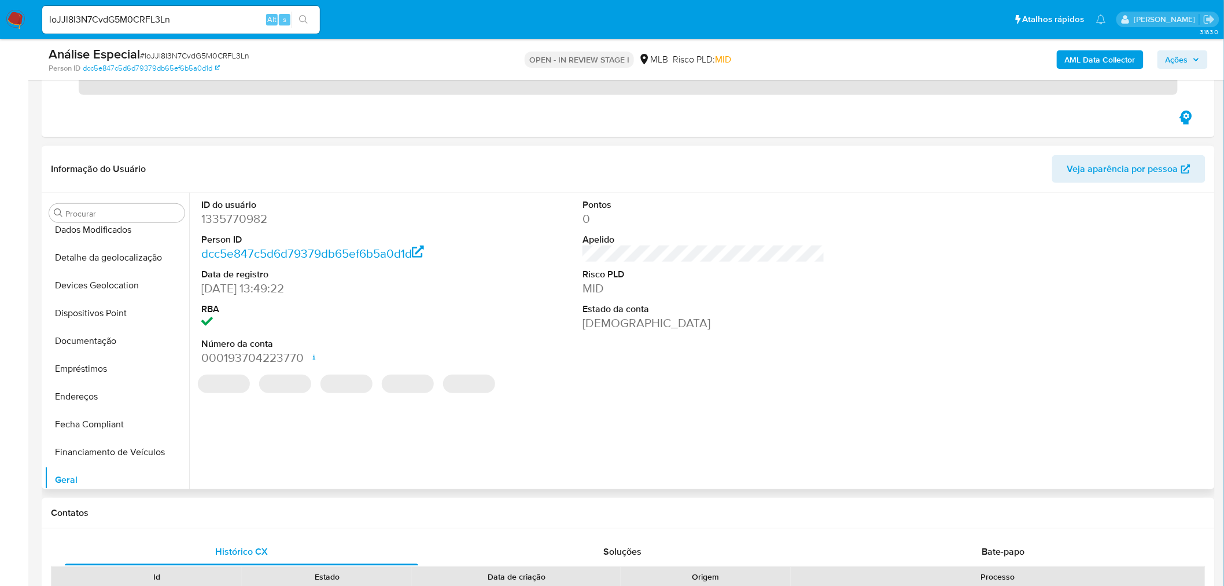
click at [241, 215] on dd "1335770982" at bounding box center [322, 219] width 242 height 16
copy dd "1335770982"
